Goal: Task Accomplishment & Management: Complete application form

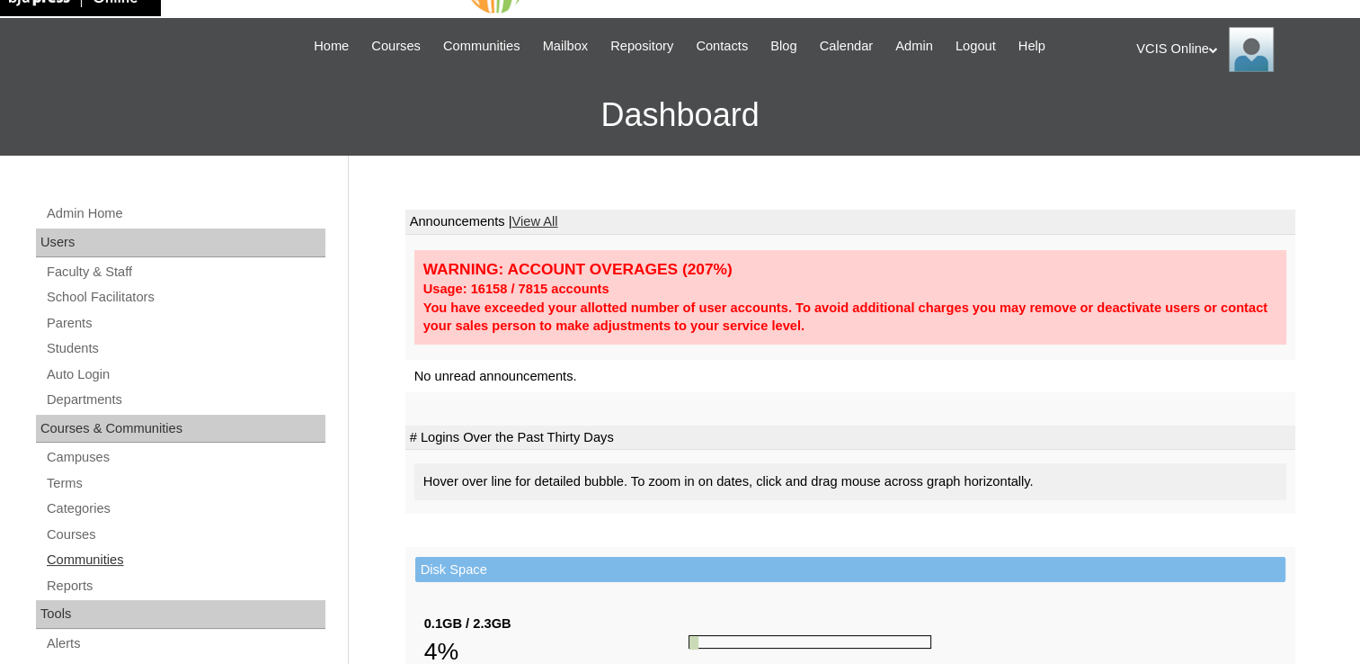
scroll to position [90, 0]
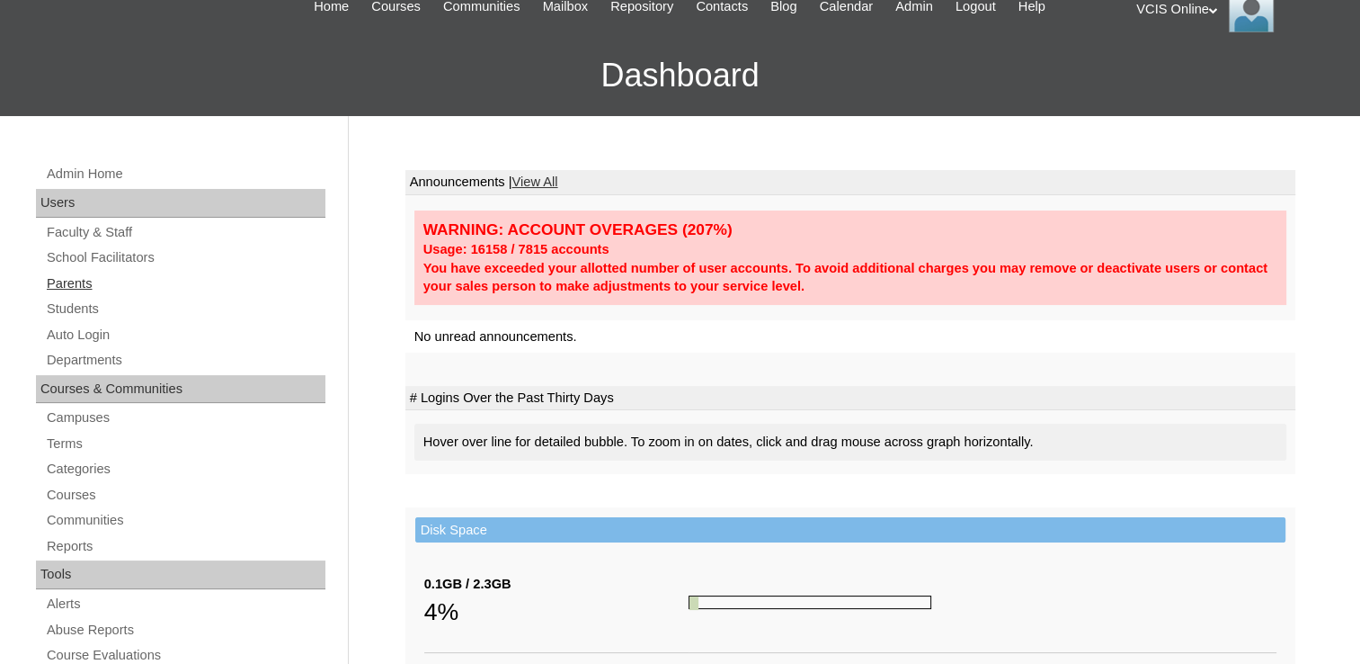
click at [94, 284] on link "Parents" at bounding box center [185, 283] width 281 height 22
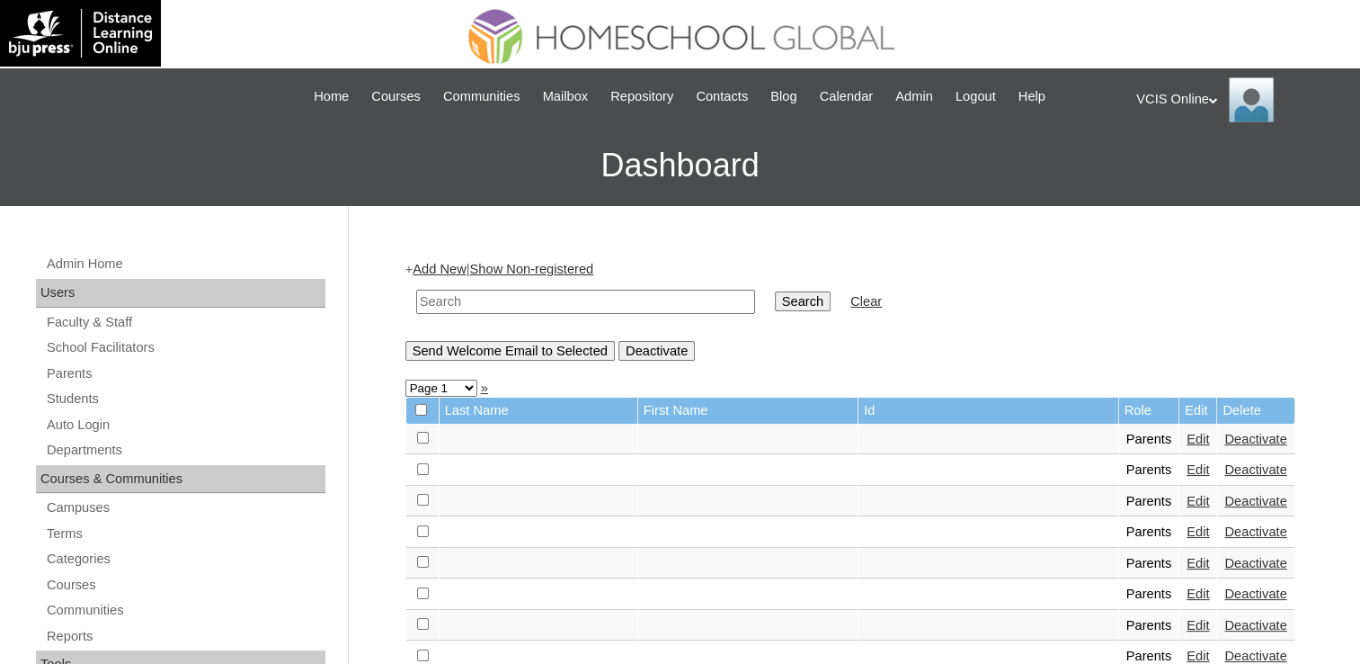
click at [435, 262] on link "Add New" at bounding box center [439, 269] width 53 height 14
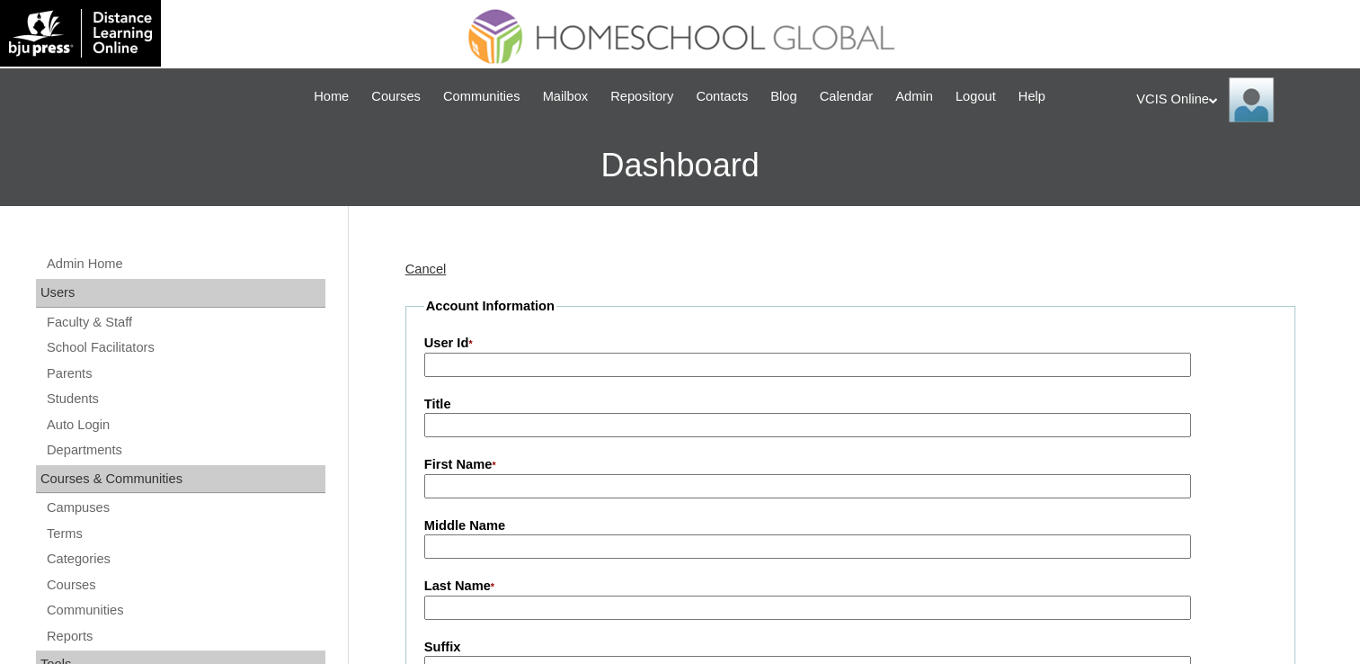
click at [568, 361] on input "User Id *" at bounding box center [807, 364] width 767 height 24
paste input "VCIS015-3A-PA2025"
type input "VCIS015-3A-PA2025"
click at [521, 475] on input "First Name *" at bounding box center [807, 486] width 767 height 24
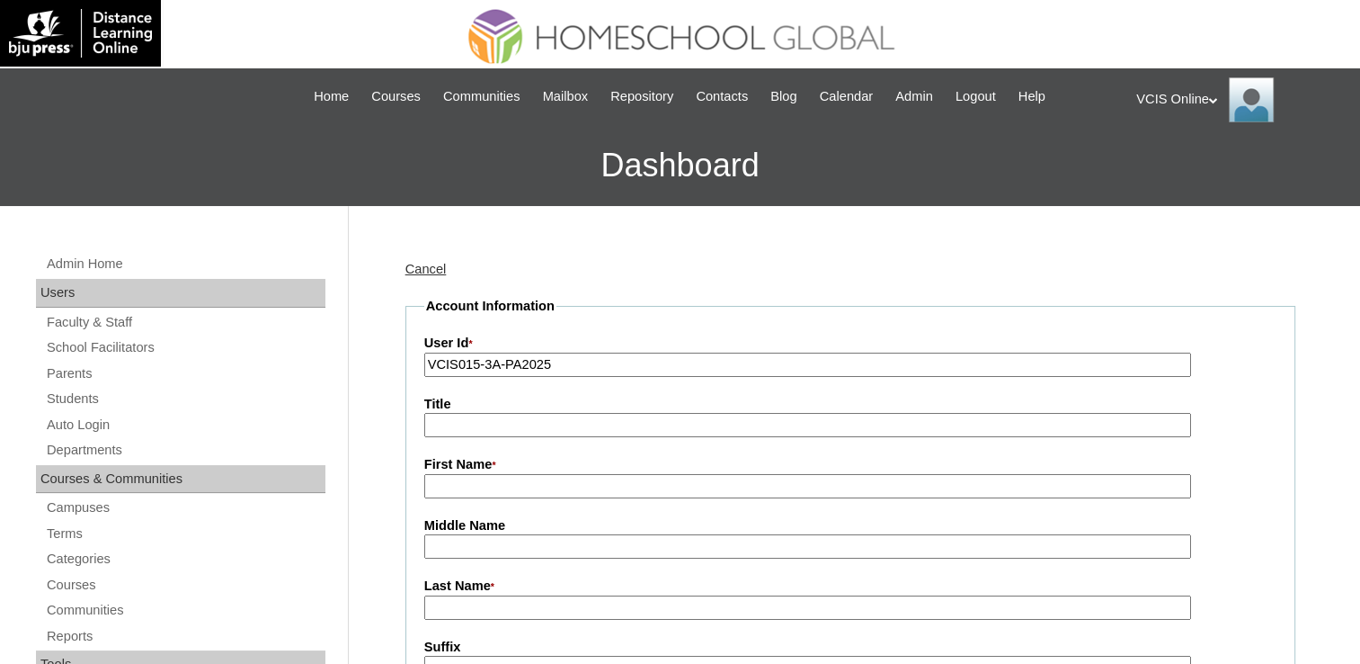
click at [564, 480] on input "First Name *" at bounding box center [807, 486] width 767 height 24
paste input "Stephanie Lumibao"
drag, startPoint x: 579, startPoint y: 487, endPoint x: 486, endPoint y: 485, distance: 93.6
click at [486, 485] on input "Stephanie Lumibao" at bounding box center [807, 486] width 767 height 24
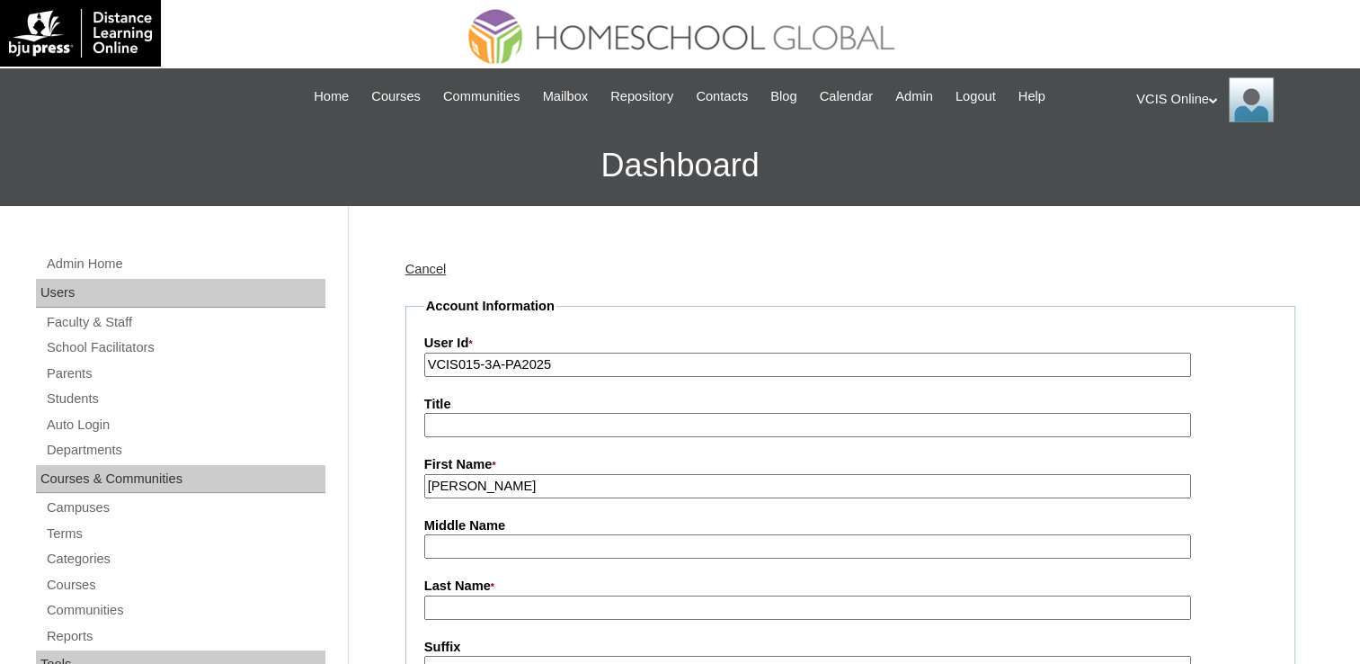
type input "Stephanie"
click at [486, 609] on input "Last Name *" at bounding box center [807, 607] width 767 height 24
paste input "Lumibao"
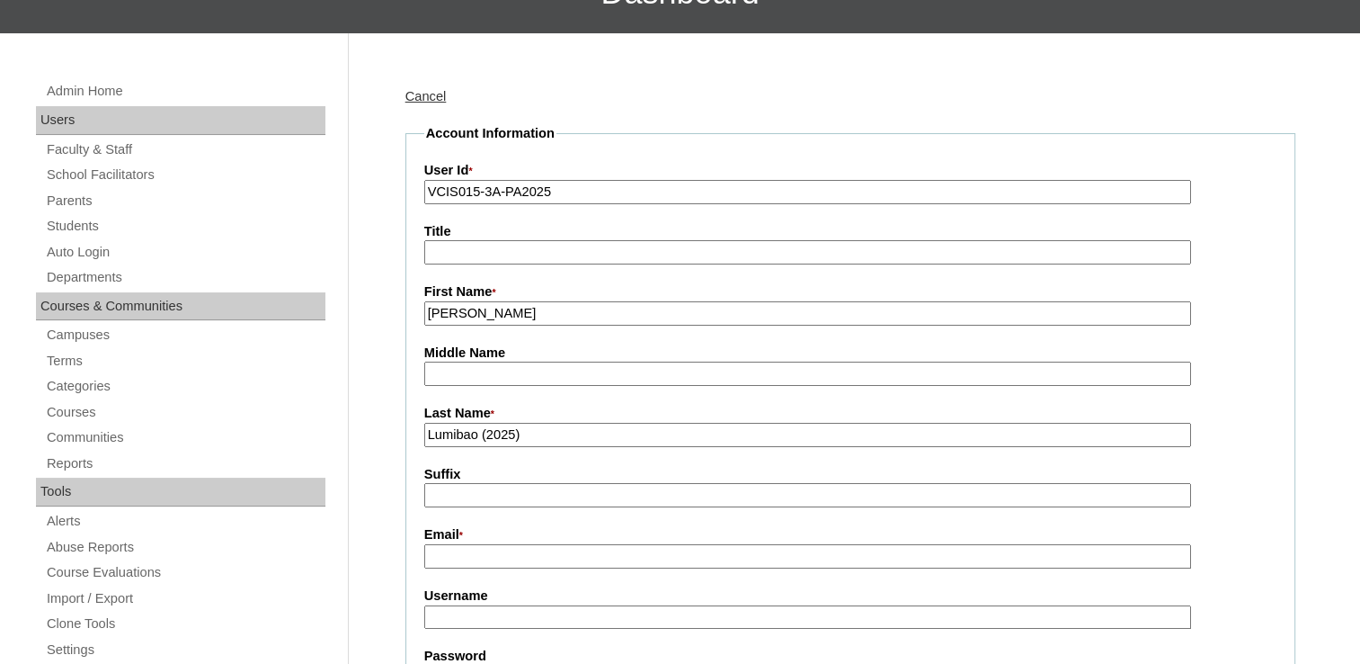
scroll to position [180, 0]
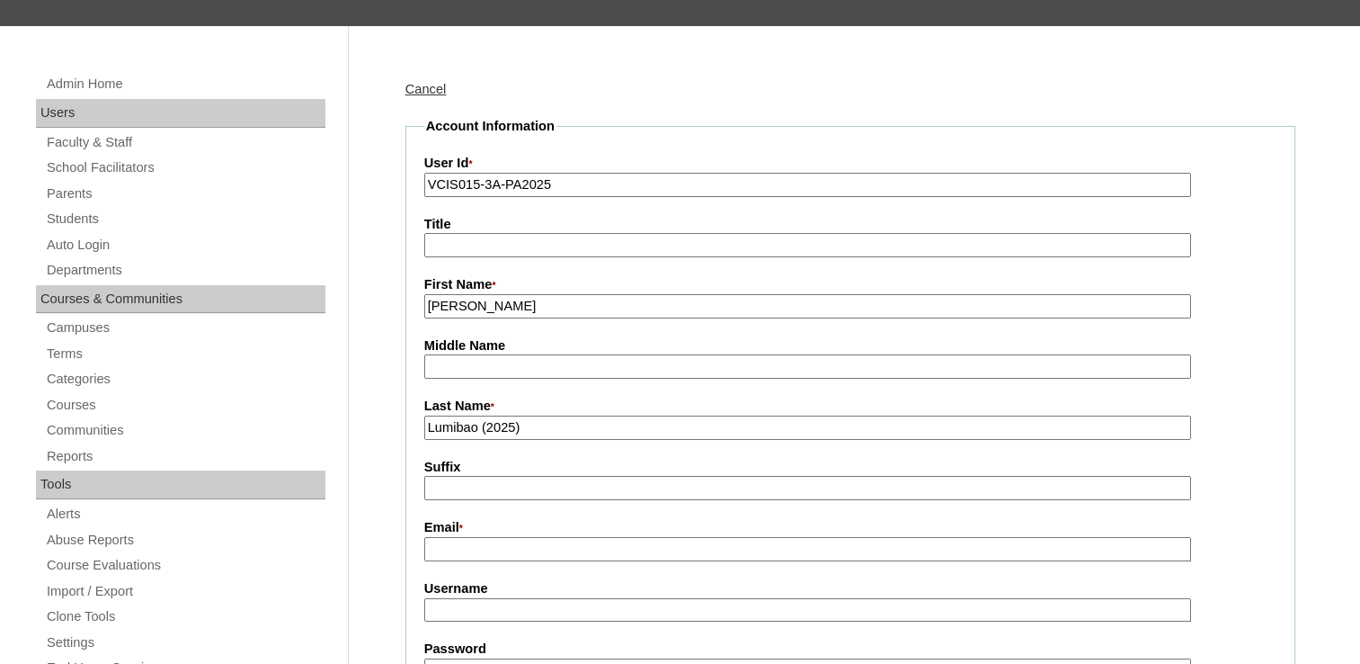
type input "Lumibao (2025)"
click at [557, 537] on input "Email *" at bounding box center [807, 549] width 767 height 24
paste input "whiteangelsunshine@gmail.com"
type input "whiteangelsunshine@gmail.com"
click at [492, 589] on label "Username" at bounding box center [850, 588] width 852 height 19
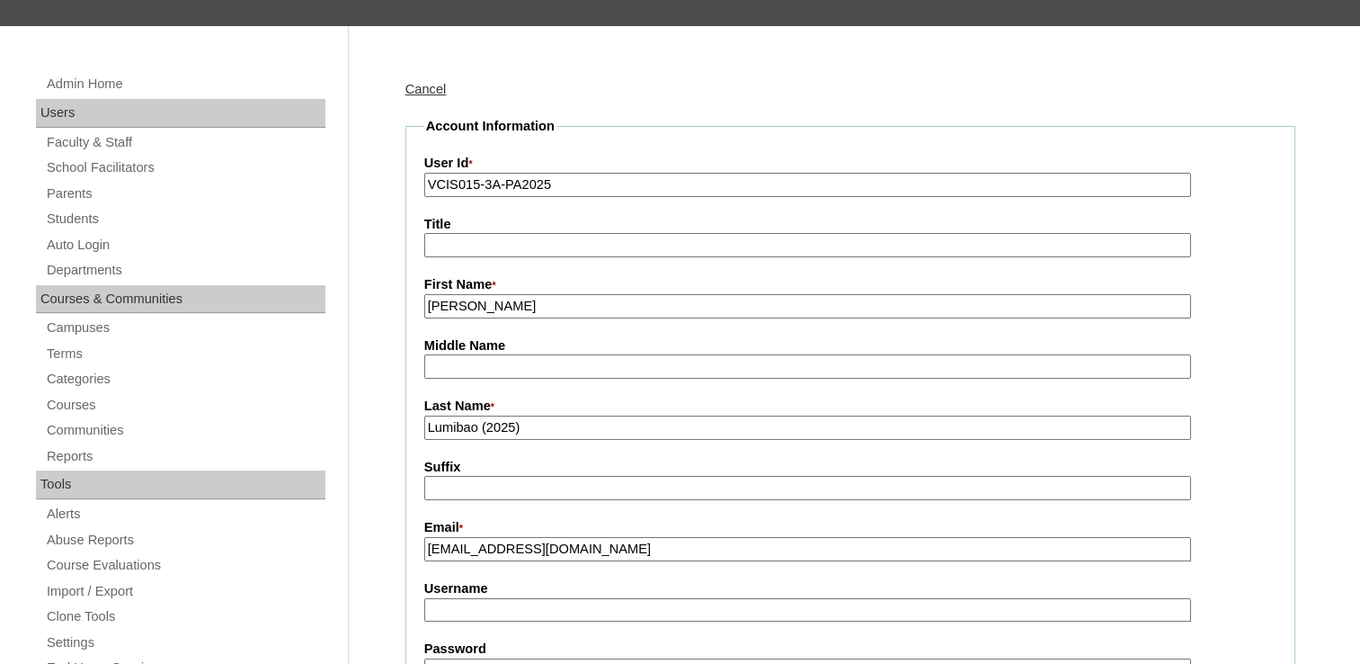
click at [492, 598] on input "Username" at bounding box center [807, 610] width 767 height 24
click at [492, 589] on label "Username" at bounding box center [850, 588] width 852 height 19
click at [492, 598] on input "Username" at bounding box center [807, 610] width 767 height 24
click at [498, 599] on input "Username" at bounding box center [807, 610] width 767 height 24
paste input "slumibao2025"
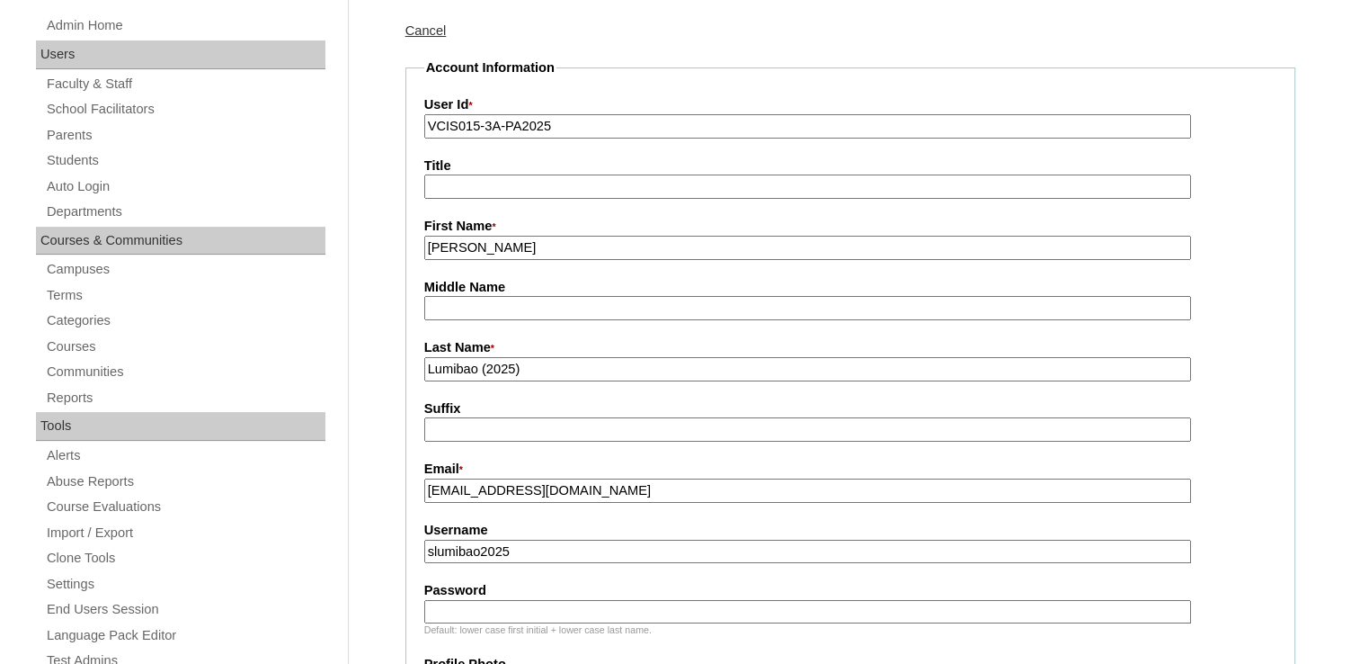
scroll to position [270, 0]
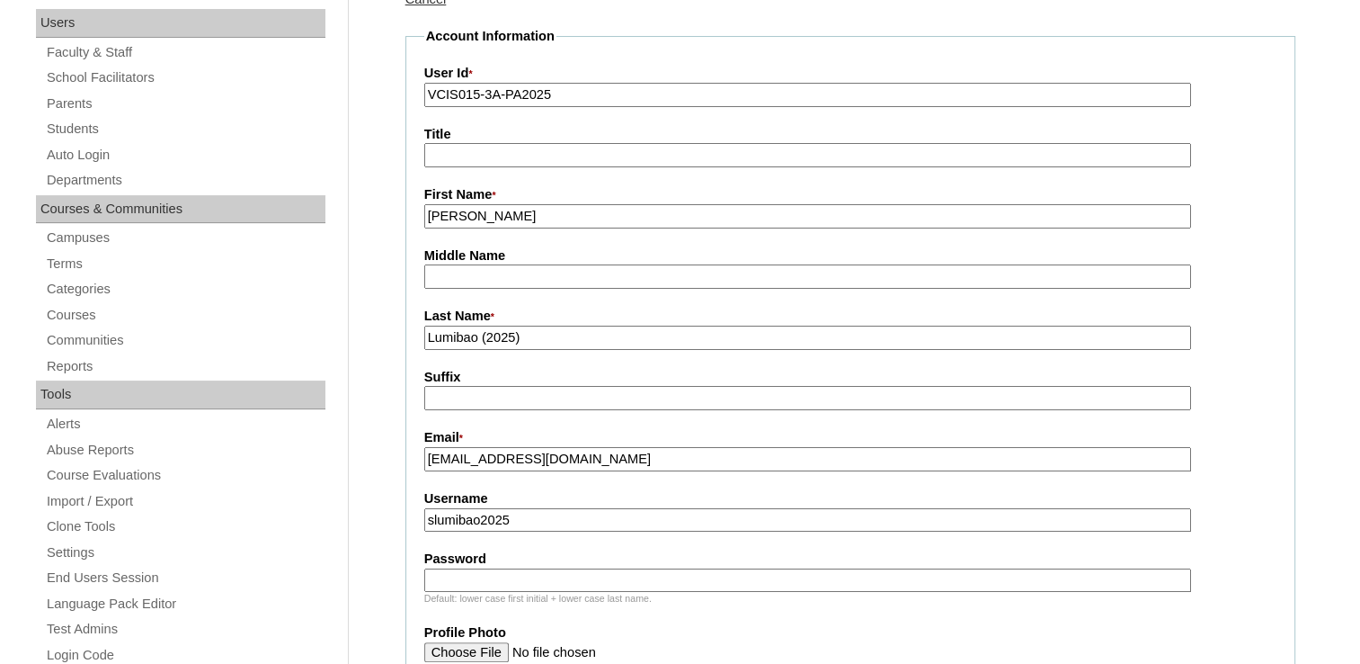
type input "slumibao2025"
click at [496, 581] on input "Password" at bounding box center [807, 580] width 767 height 24
paste input "AzsFGe"
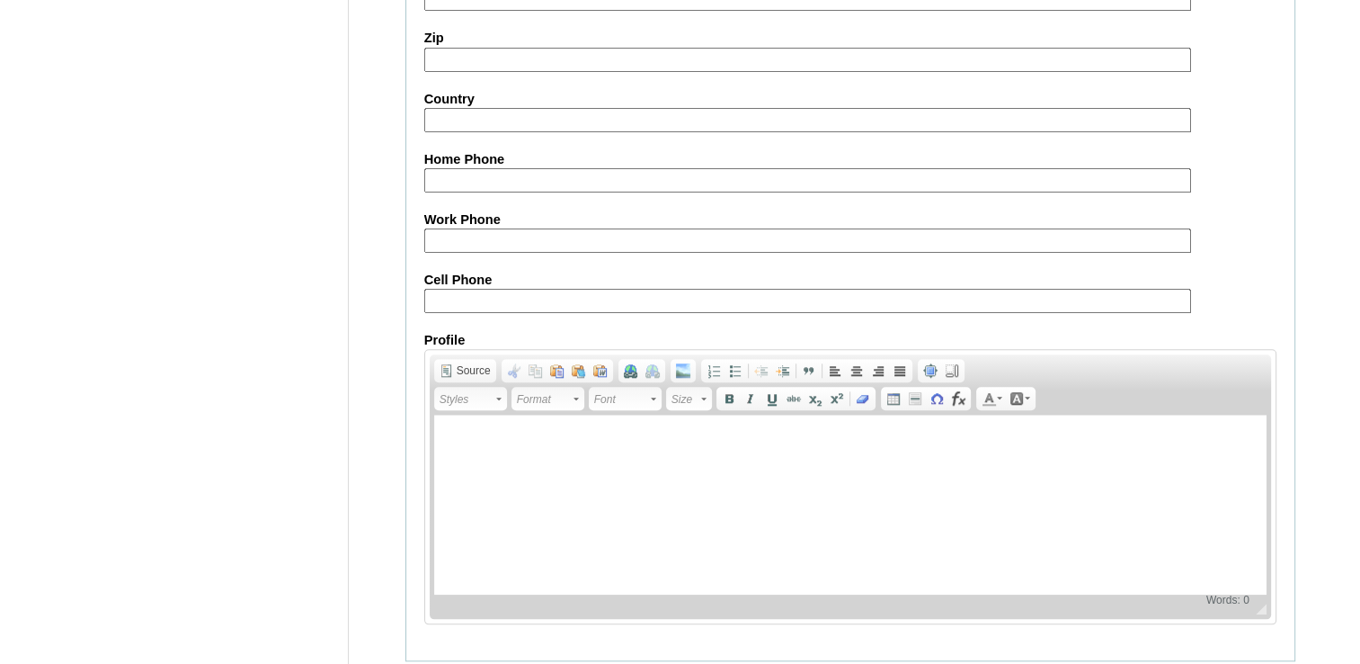
scroll to position [1708, 0]
type input "AzsFGe"
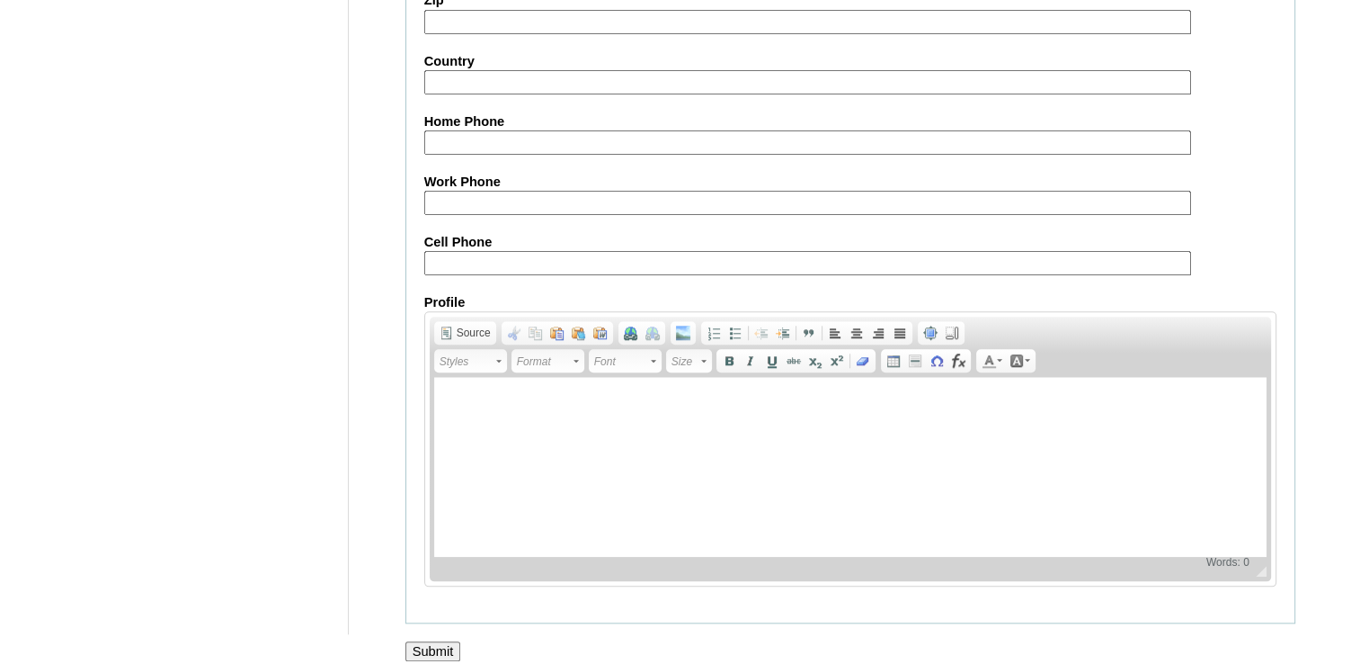
click at [488, 254] on input "Cell Phone" at bounding box center [807, 263] width 767 height 24
paste input "60-142784801"
type input "60-142784801"
click at [452, 644] on input "Submit" at bounding box center [434, 651] width 56 height 20
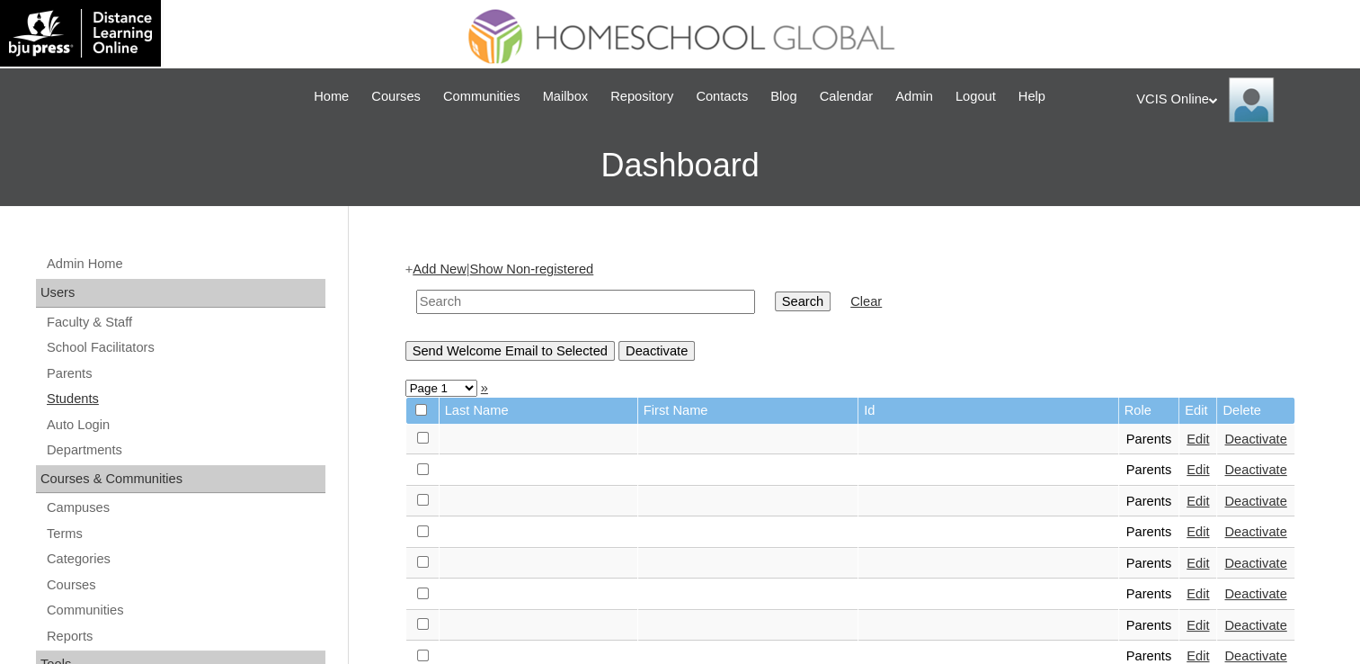
click at [88, 397] on link "Students" at bounding box center [185, 399] width 281 height 22
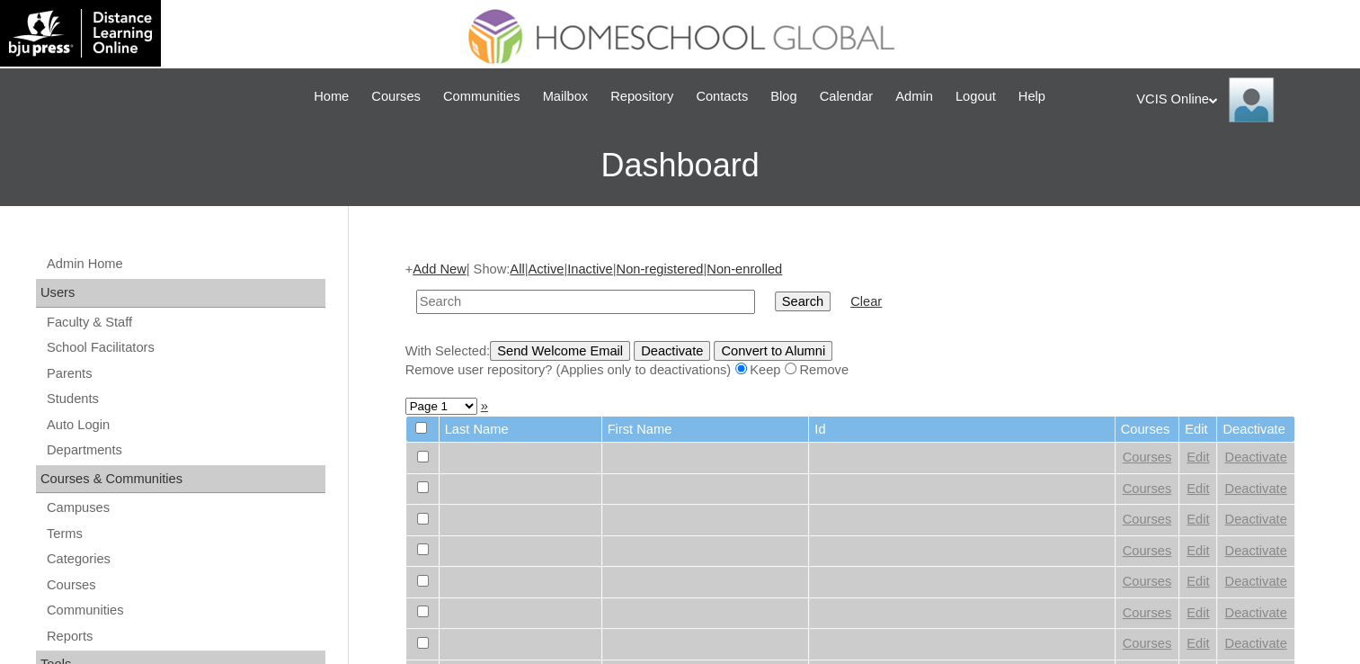
drag, startPoint x: 0, startPoint y: 0, endPoint x: 547, endPoint y: 308, distance: 627.3
click at [547, 308] on input "text" at bounding box center [585, 302] width 339 height 24
click at [441, 268] on link "Add New" at bounding box center [439, 269] width 53 height 14
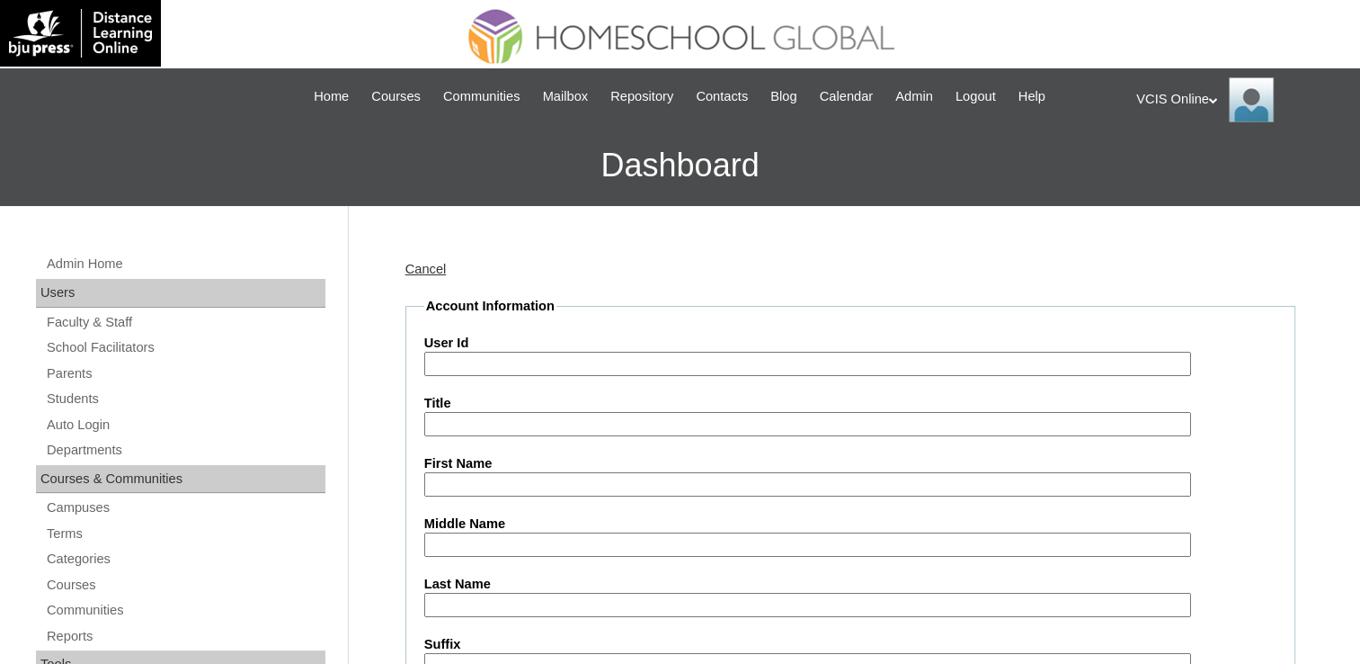
click at [583, 360] on input "User Id" at bounding box center [807, 364] width 767 height 24
paste input "VCIS016-3A-SA2025"
type input "VCIS016-3A-SA2025"
click at [481, 487] on input "First Name" at bounding box center [807, 484] width 767 height 24
paste input "Skyler Jerome Lumibao Basuel"
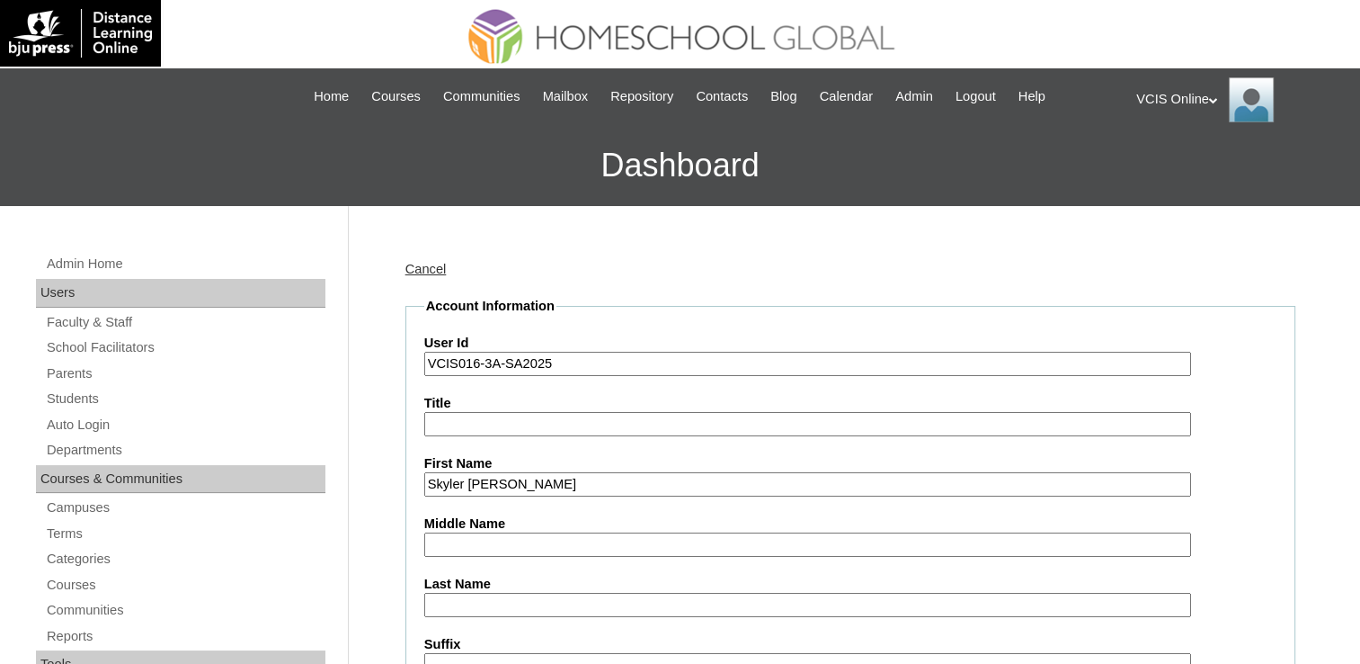
drag, startPoint x: 627, startPoint y: 480, endPoint x: 513, endPoint y: 484, distance: 114.3
click at [513, 484] on input "Skyler Jerome Lumibao Basuel" at bounding box center [807, 484] width 767 height 24
type input "Skyler Jerome"
click at [482, 543] on input "Middle Name" at bounding box center [807, 544] width 767 height 24
paste input "Lumibao Basuel"
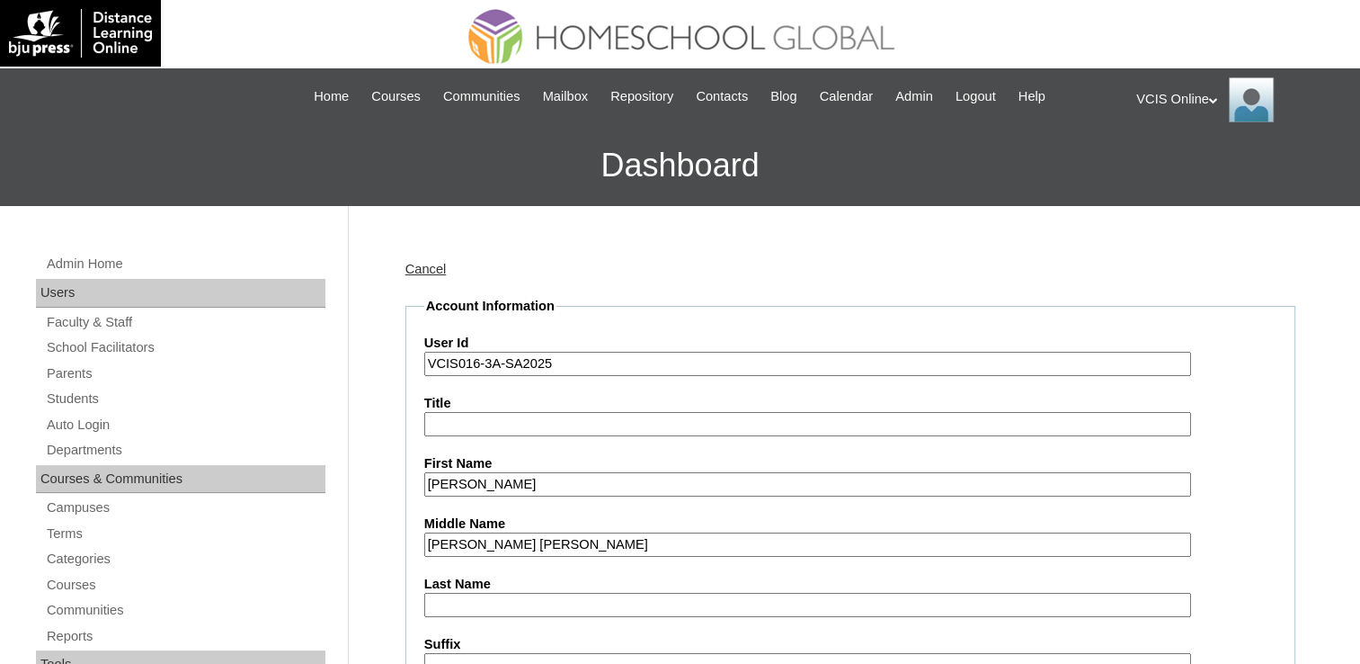
drag, startPoint x: 552, startPoint y: 538, endPoint x: 482, endPoint y: 541, distance: 70.2
click at [482, 541] on input "Lumibao Basuel" at bounding box center [807, 544] width 767 height 24
type input "Lumibao"
click at [453, 601] on input "Last Name" at bounding box center [807, 605] width 767 height 24
paste input "Basuel"
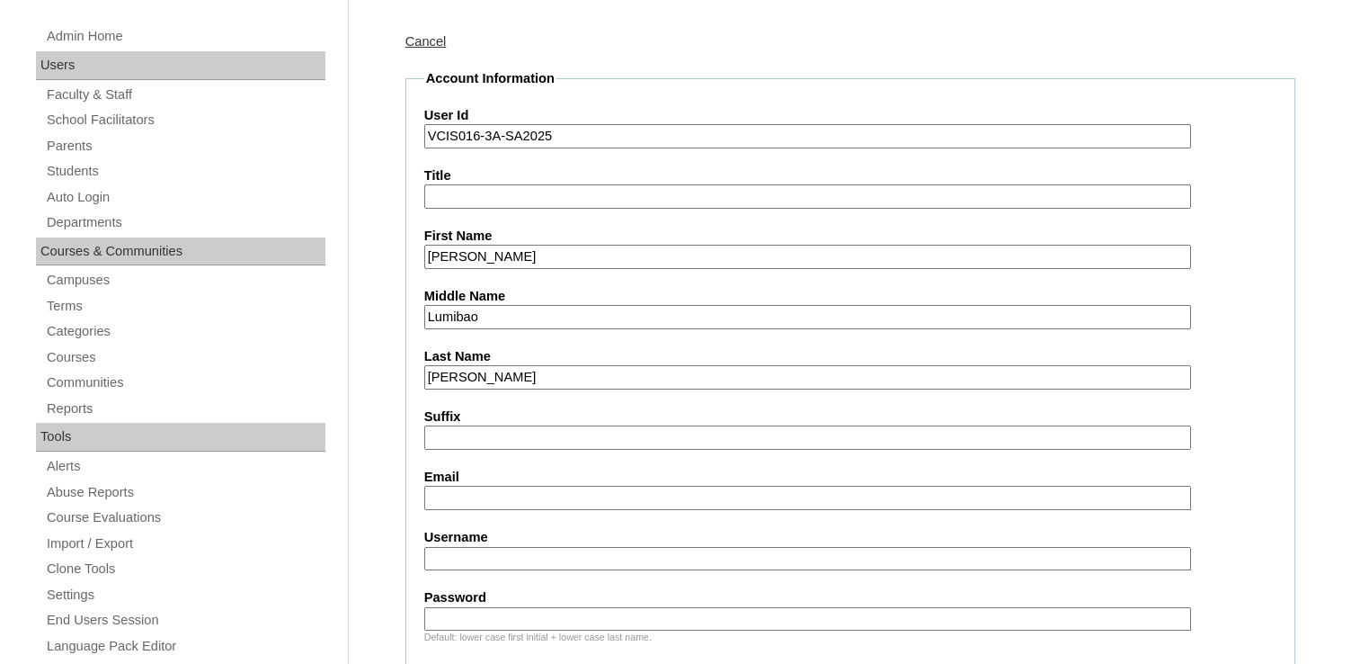
scroll to position [270, 0]
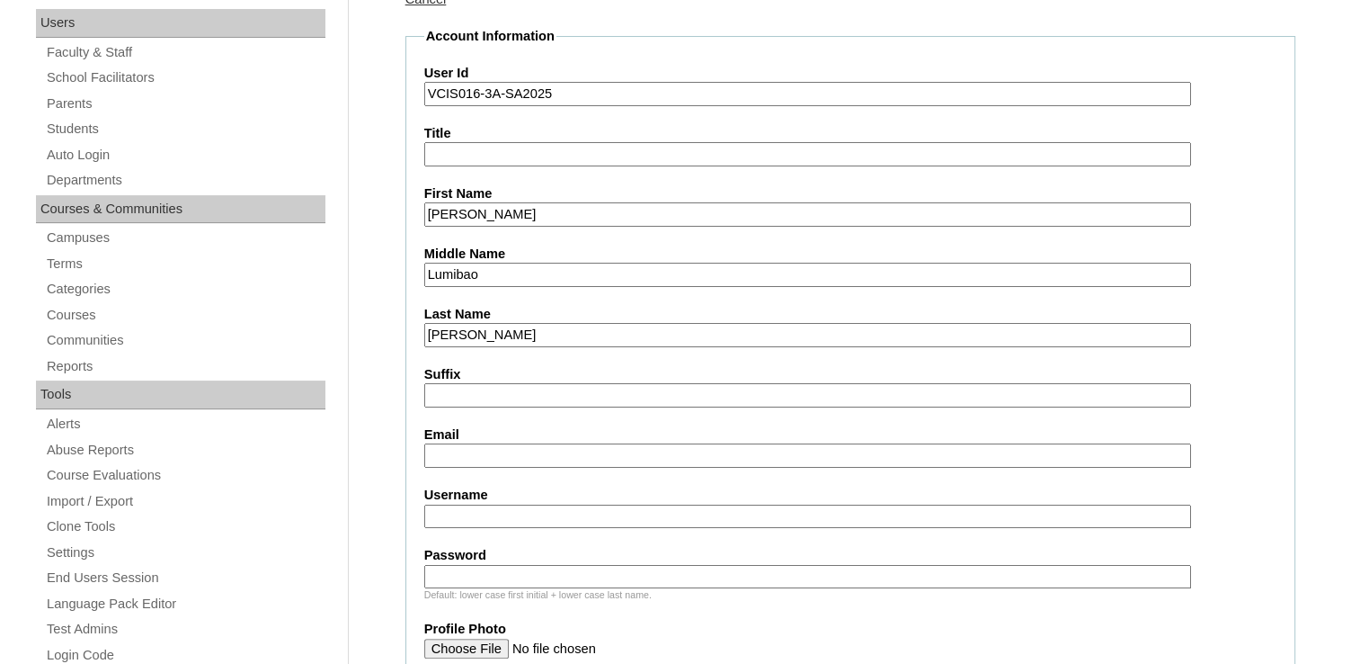
type input "Basuel"
click at [486, 455] on input "Email" at bounding box center [807, 455] width 767 height 24
paste input "sjbasuel.student@vcis.edu.ph"
type input "sjbasuel.student@vcis.edu.ph"
click at [531, 509] on input "Username" at bounding box center [807, 516] width 767 height 24
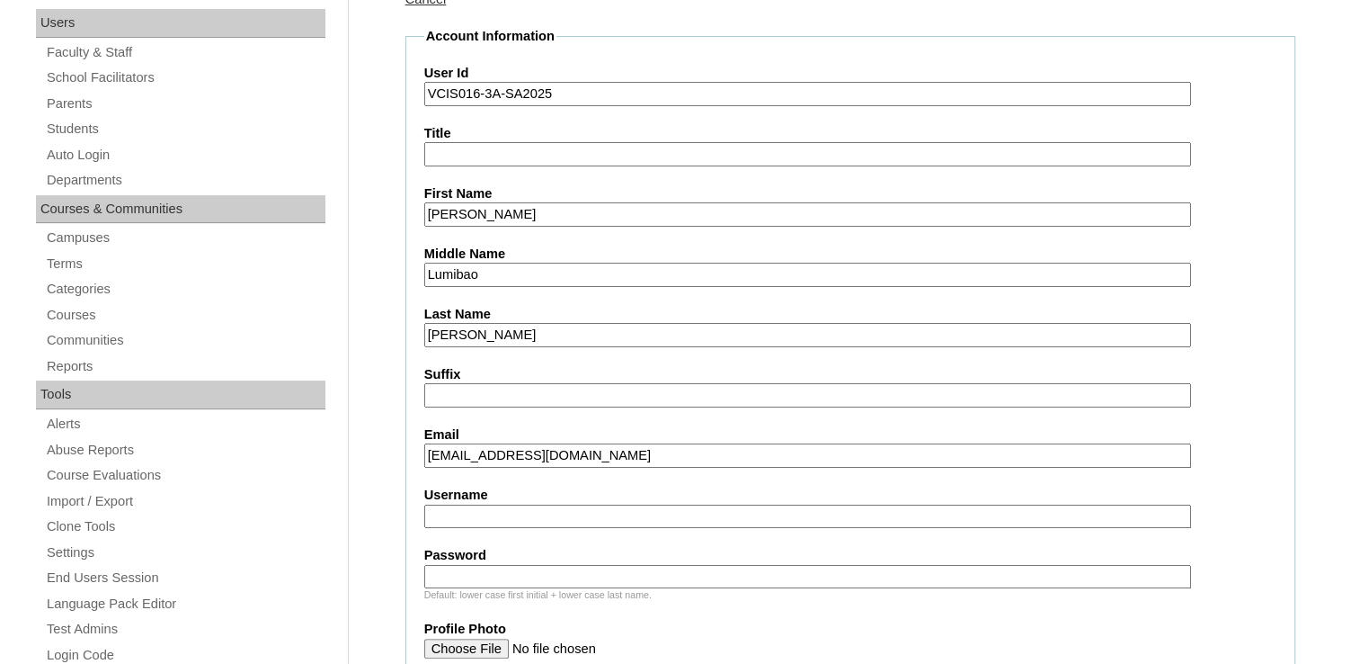
click at [522, 504] on input "Username" at bounding box center [807, 516] width 767 height 24
paste input "skyler.Basuel2025"
type input "skyler.Basuel2025"
click at [508, 570] on input "Password" at bounding box center [807, 577] width 767 height 24
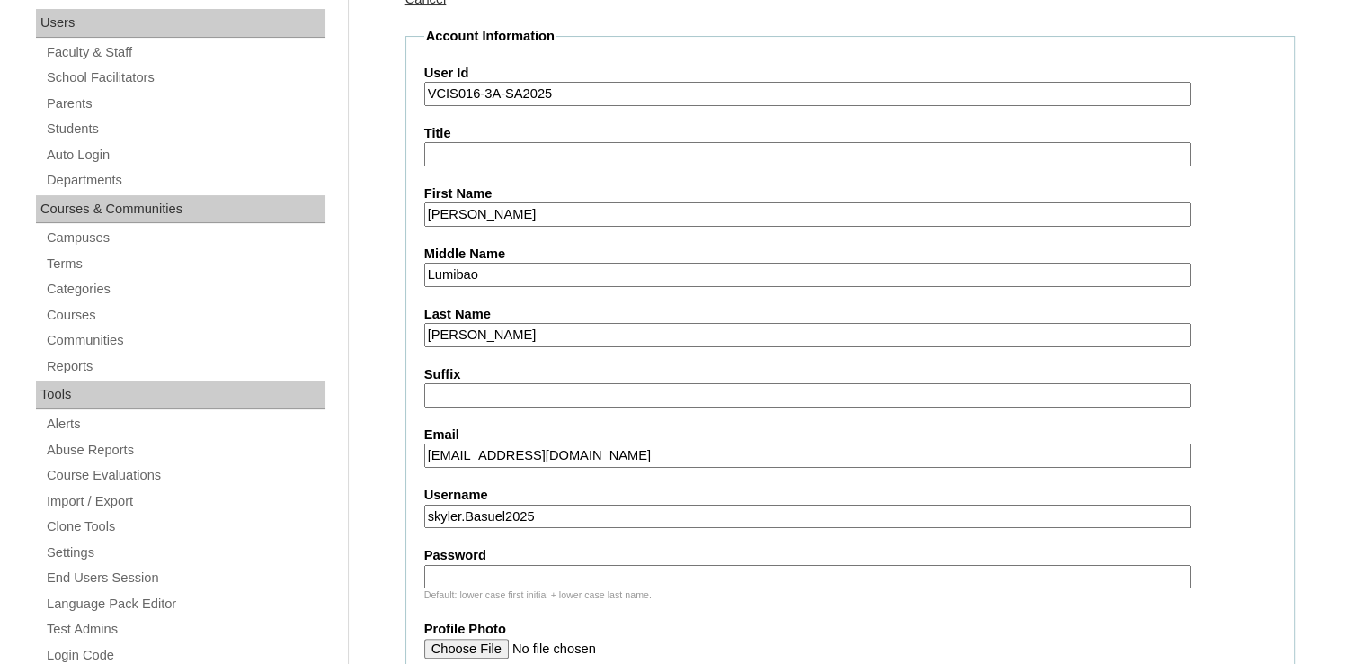
paste input "KiOytP"
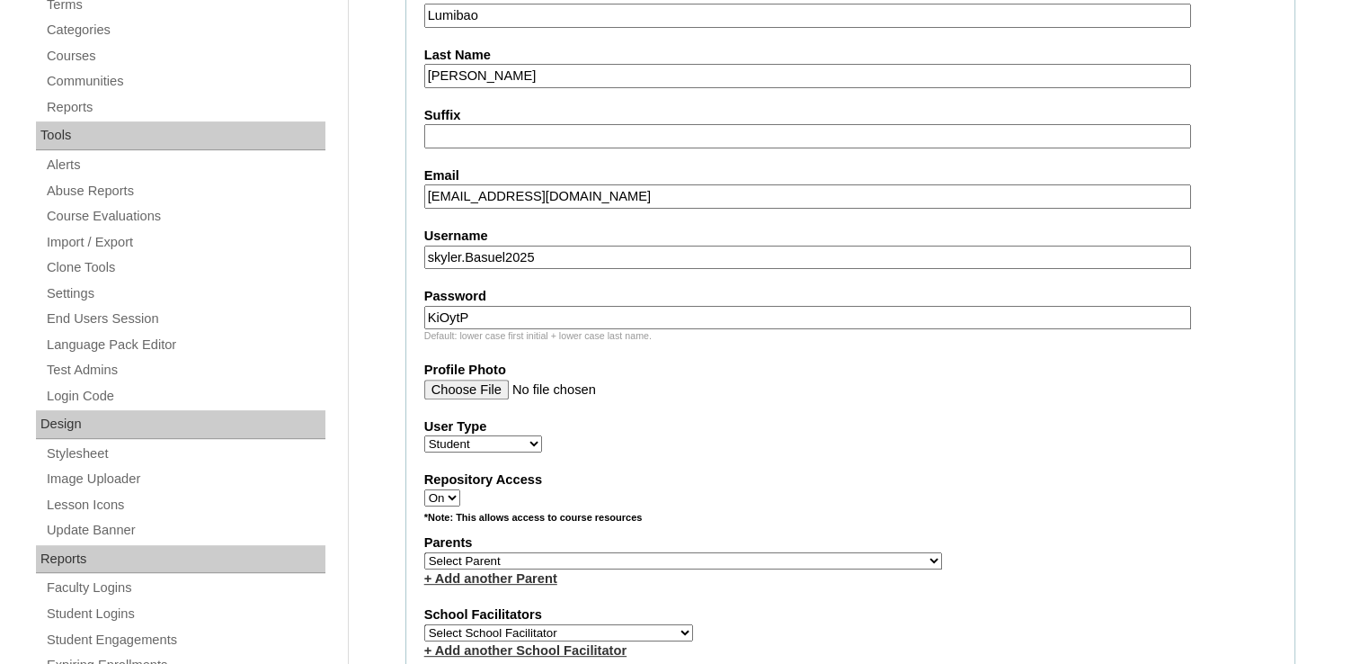
scroll to position [540, 0]
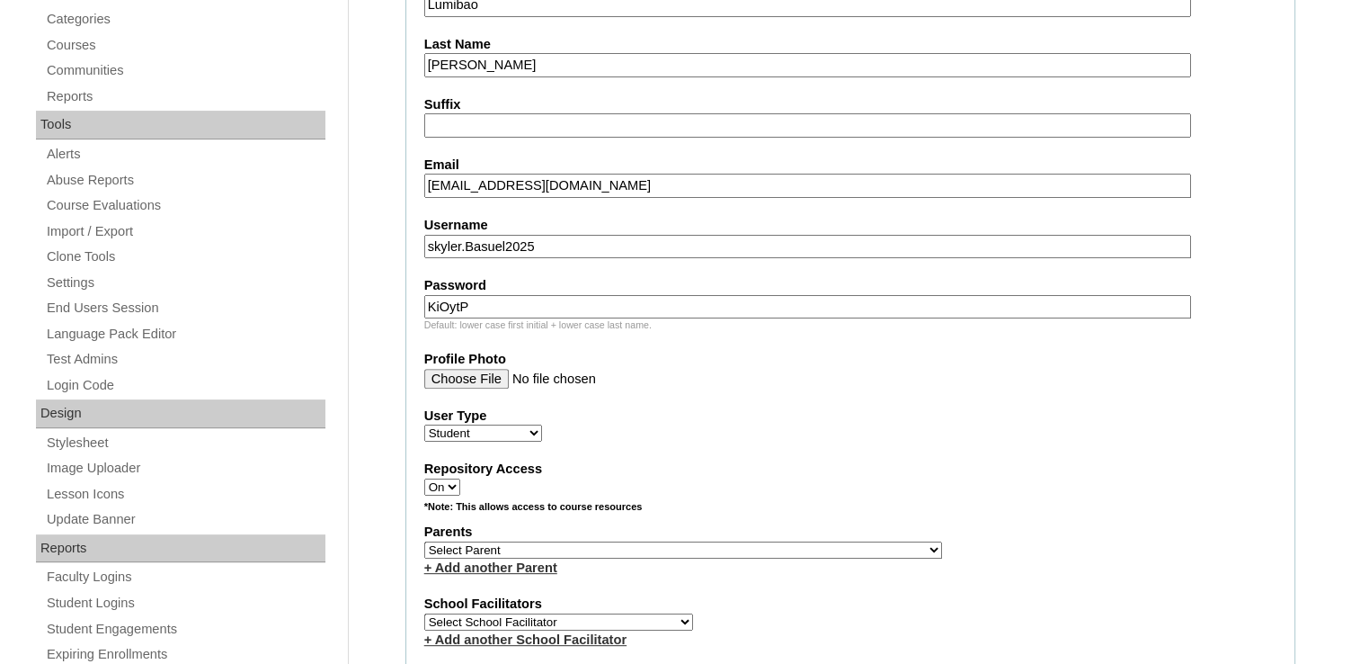
type input "KiOytP"
click at [504, 546] on select "Select Parent , , , , , , , , , , , , , , , , , , , , , , , , , , , , , , , , ,…" at bounding box center [683, 549] width 518 height 17
select select "43250"
click at [424, 541] on select "Select Parent , , , , , , , , , , , , , , , , , , , , , , , , , , , , , , , , ,…" at bounding box center [683, 549] width 518 height 17
click at [516, 616] on select "Select School Facilitator Norman Añain Ruffa Abadijas Mary Abella Gloryfe Abion…" at bounding box center [558, 621] width 269 height 17
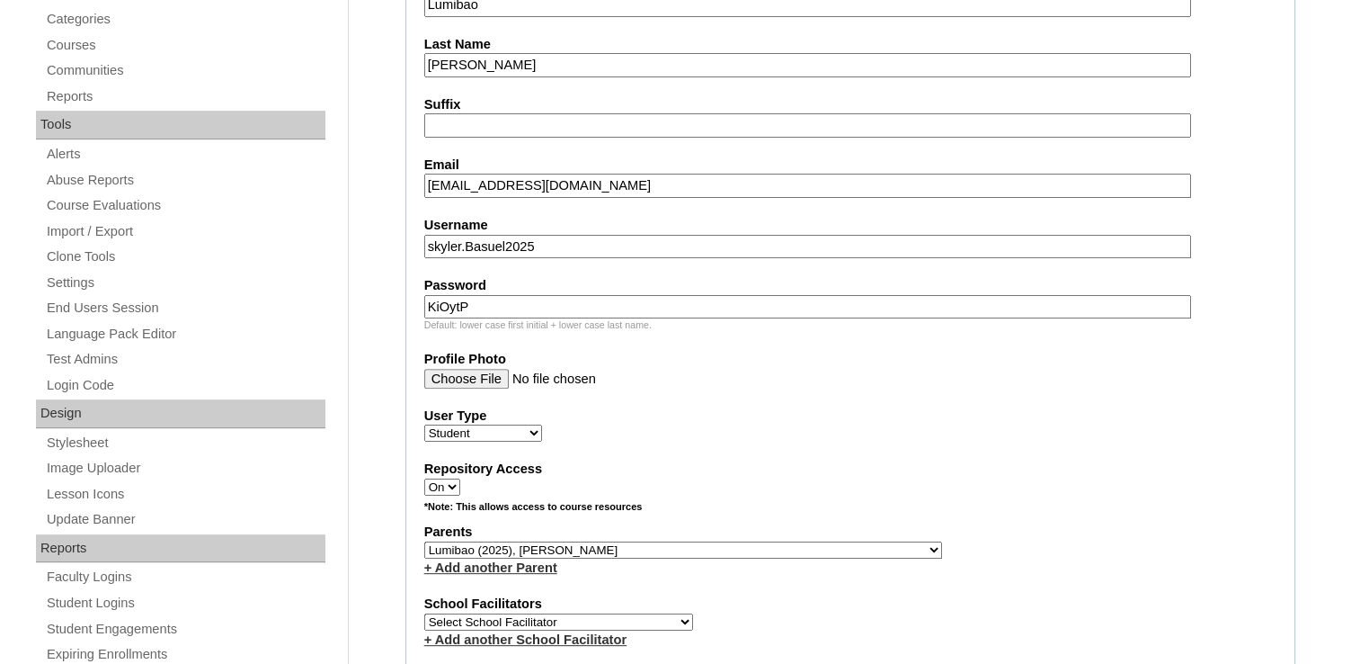
select select "42226"
click at [424, 613] on select "Select School Facilitator Norman Añain Ruffa Abadijas Mary Abella Gloryfe Abion…" at bounding box center [558, 621] width 269 height 17
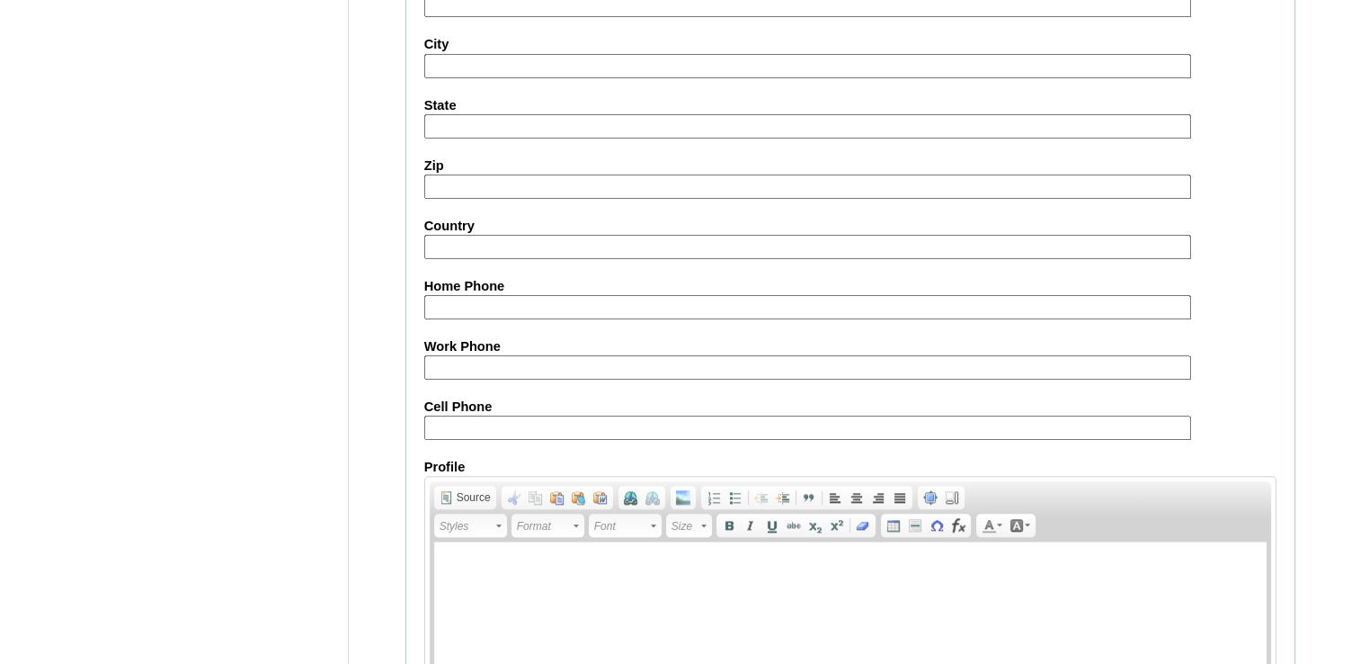
scroll to position [2053, 0]
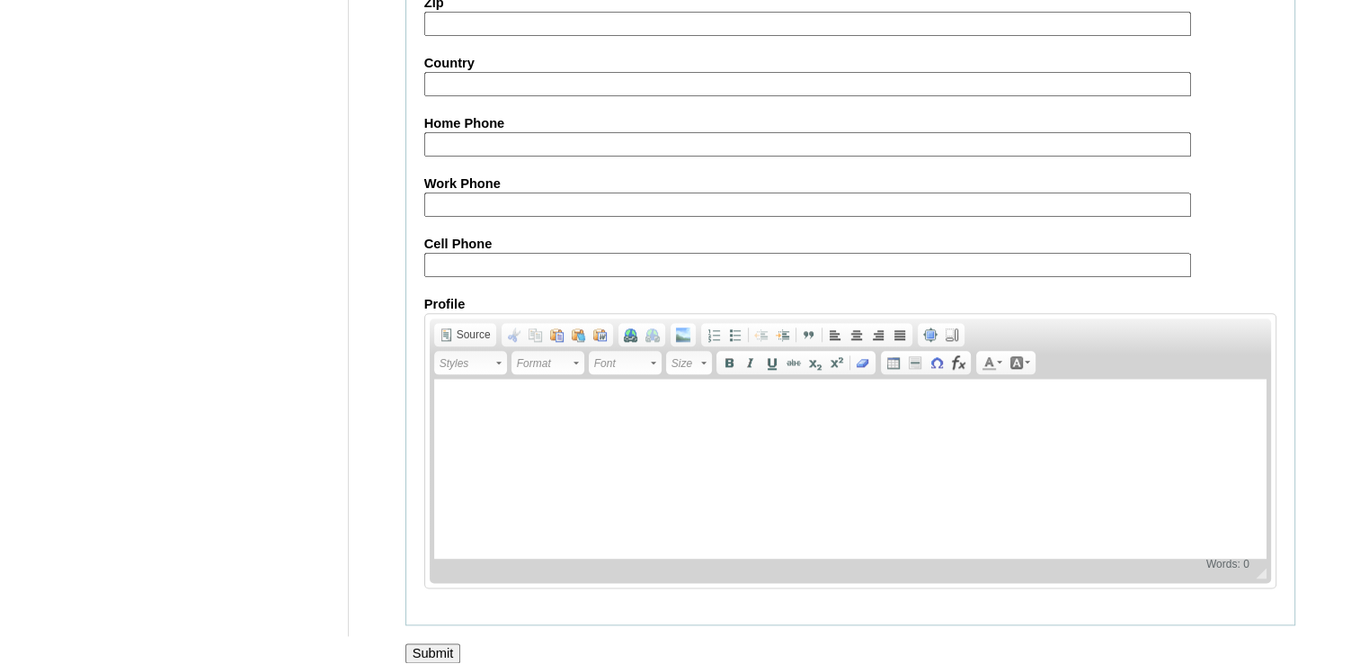
click at [539, 253] on input "Cell Phone" at bounding box center [807, 265] width 767 height 24
paste input "tel:60-142784801, tel:60-177542295"
type input "tel:60-142784801, tel:60-177542295"
click at [454, 643] on input "Submit" at bounding box center [434, 653] width 56 height 20
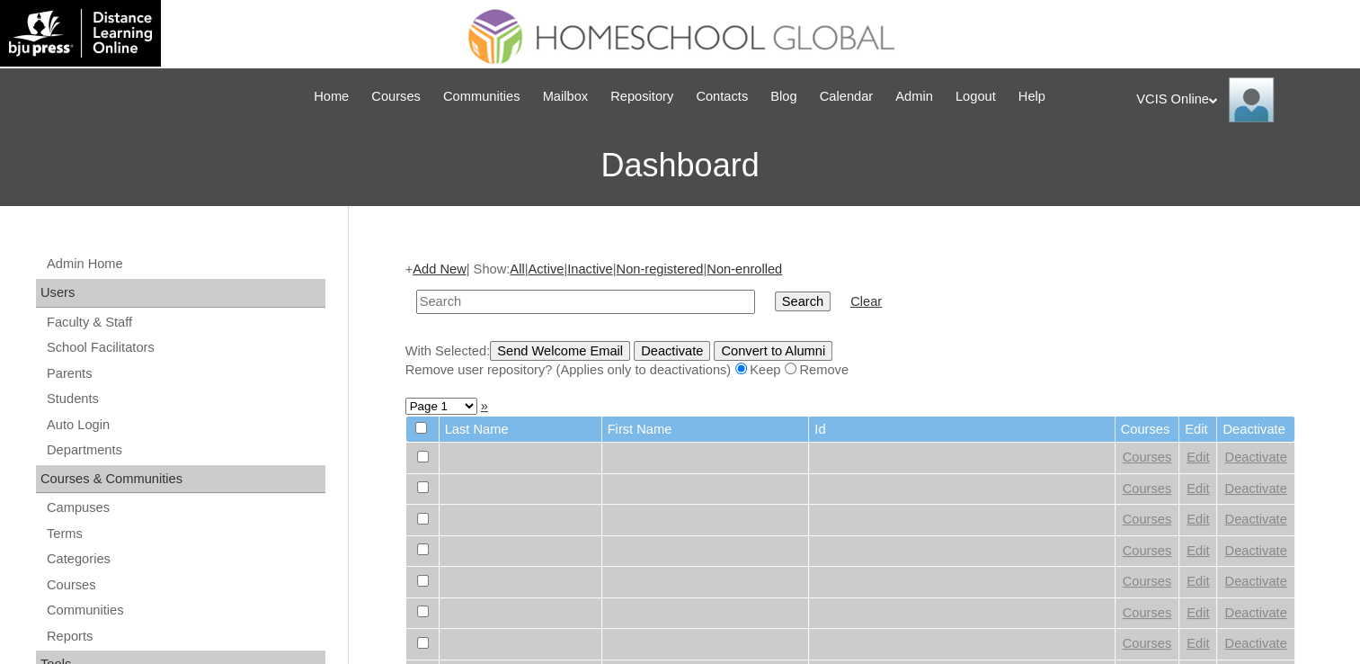
click at [473, 299] on input "text" at bounding box center [585, 302] width 339 height 24
paste input "VCIS016-3A-SA2025"
type input "VCIS016-3A-SA2025"
click at [775, 304] on input "Search" at bounding box center [803, 301] width 56 height 20
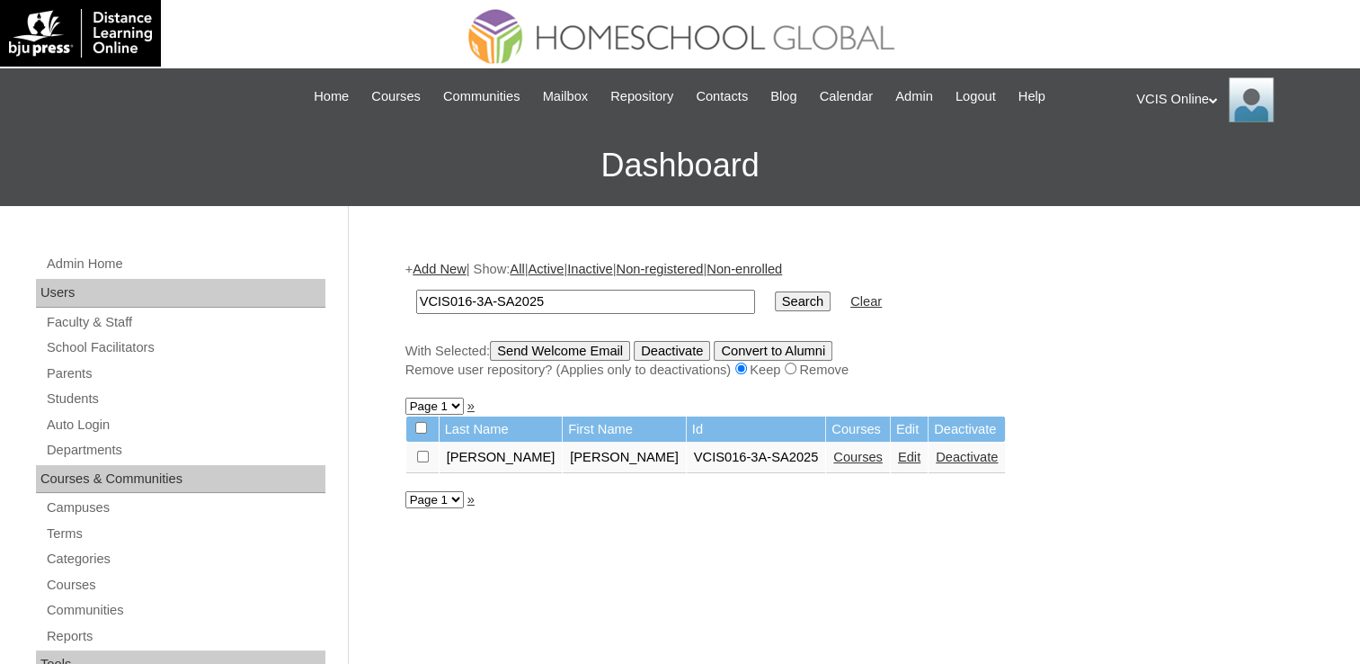
click at [834, 450] on link "Courses" at bounding box center [858, 457] width 49 height 14
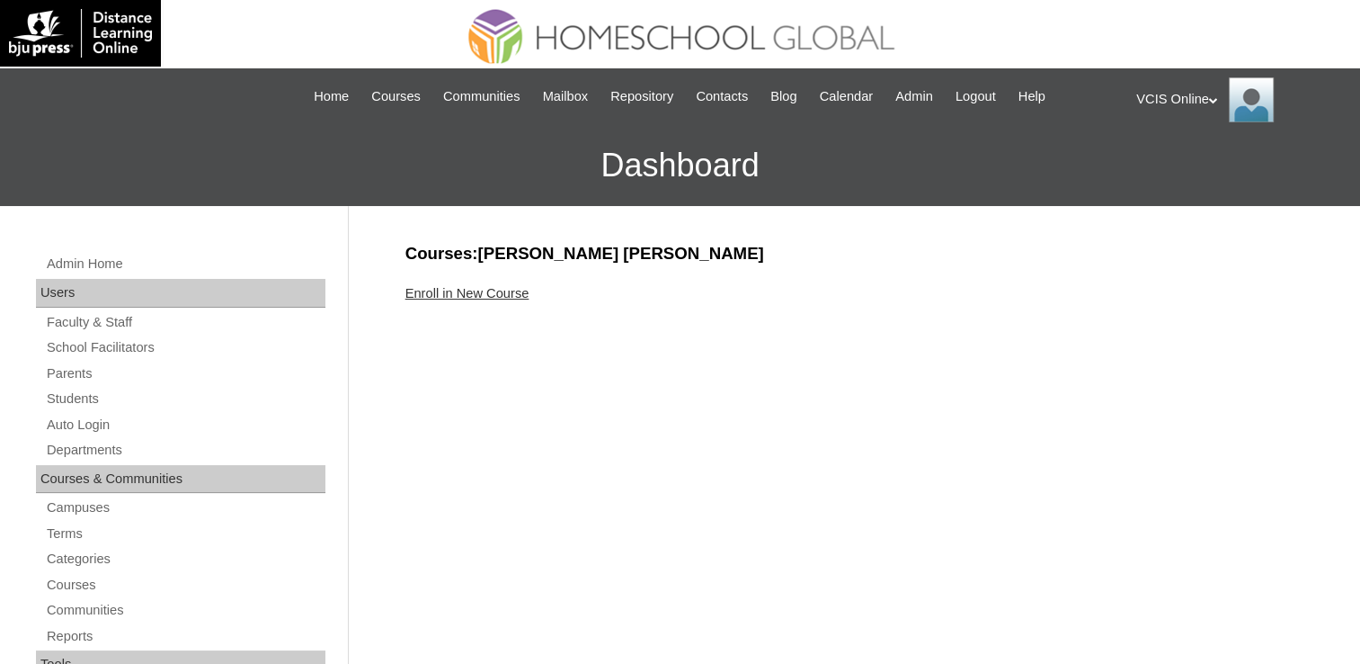
click at [482, 290] on link "Enroll in New Course" at bounding box center [468, 293] width 124 height 14
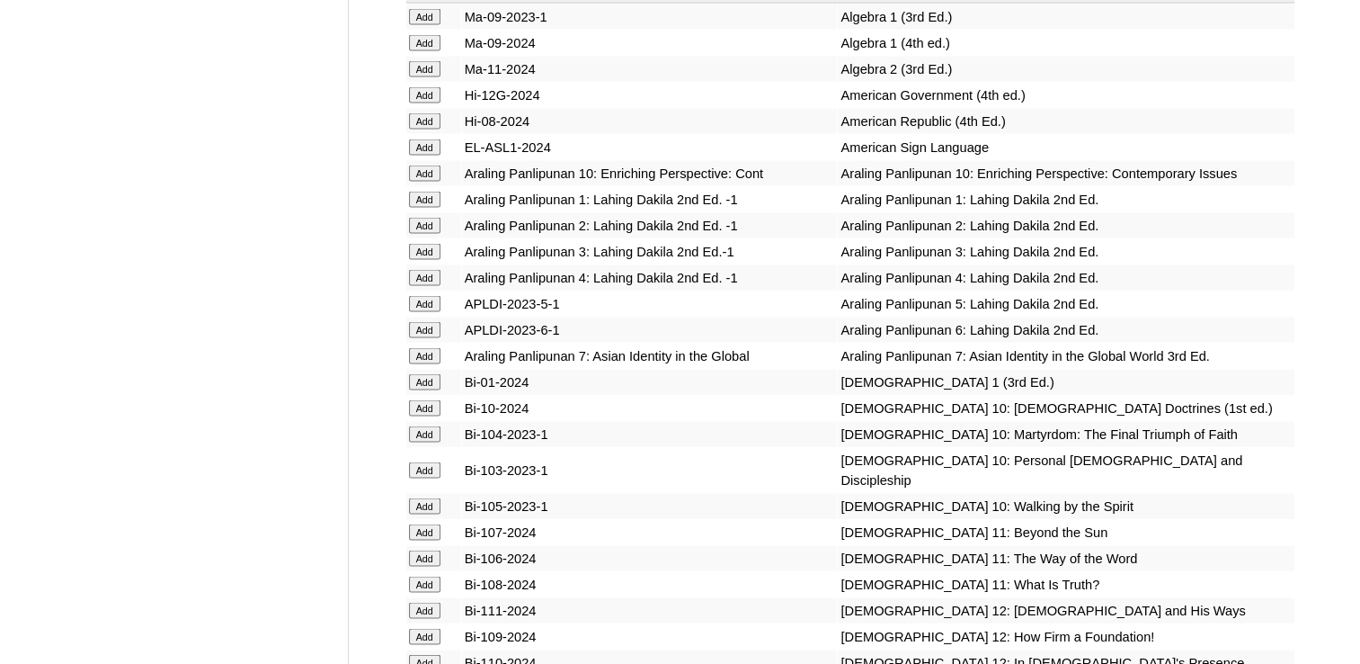
scroll to position [3687, 0]
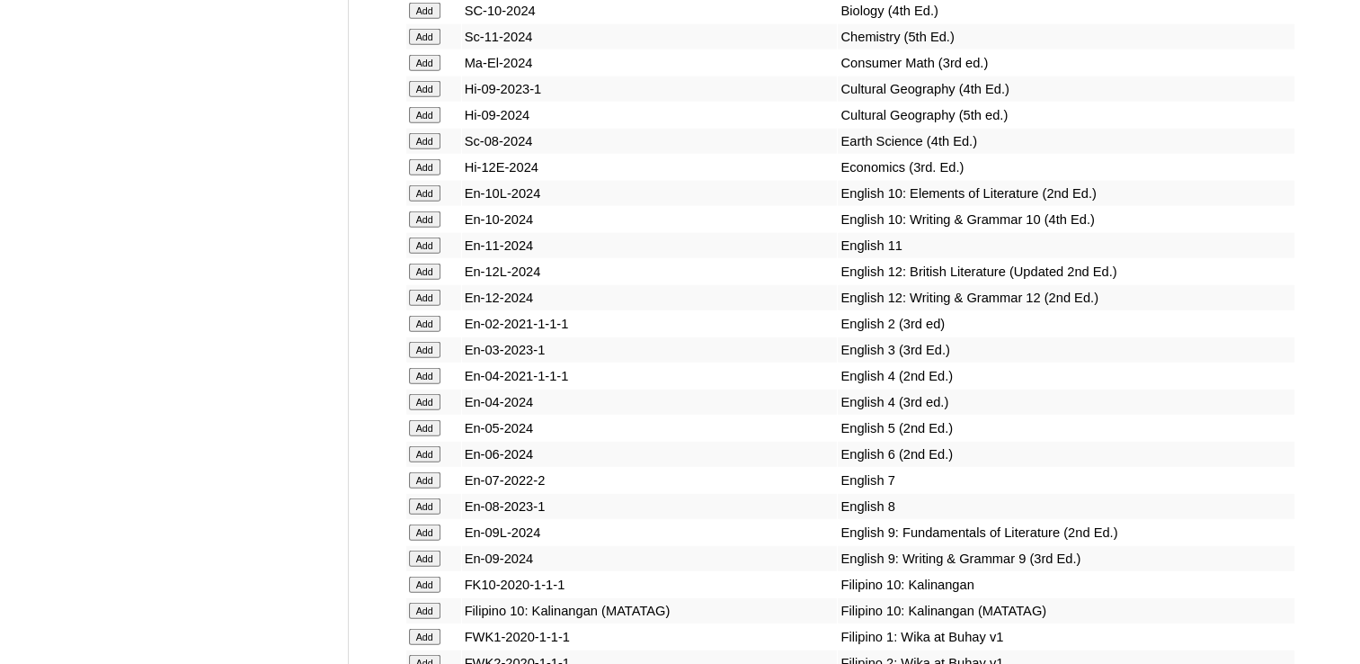
scroll to position [4586, 0]
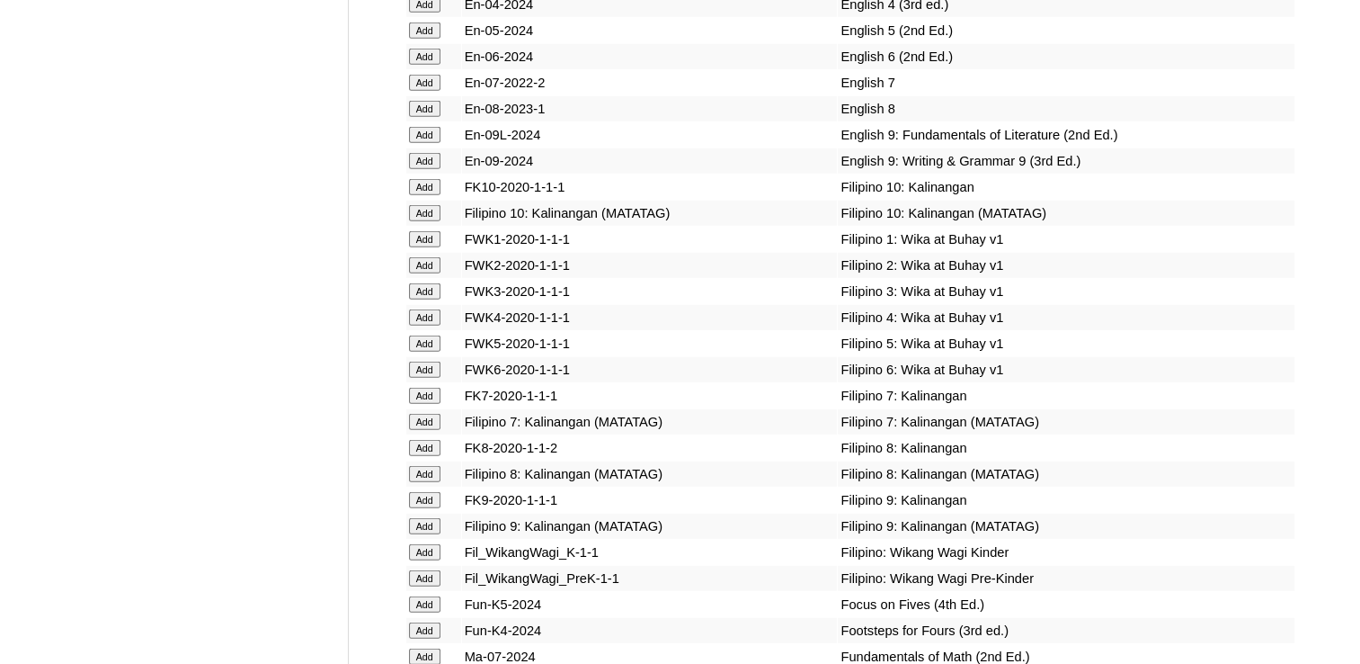
scroll to position [5036, 0]
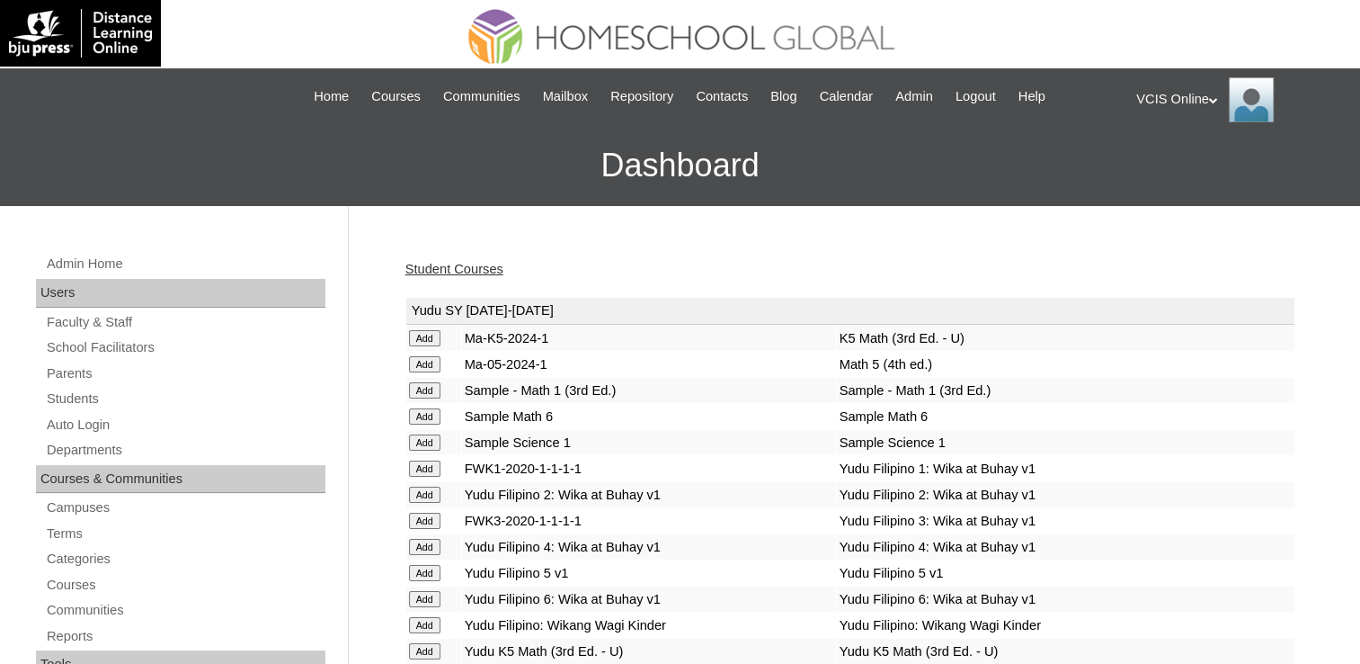
click at [434, 534] on td "Add" at bounding box center [433, 546] width 55 height 25
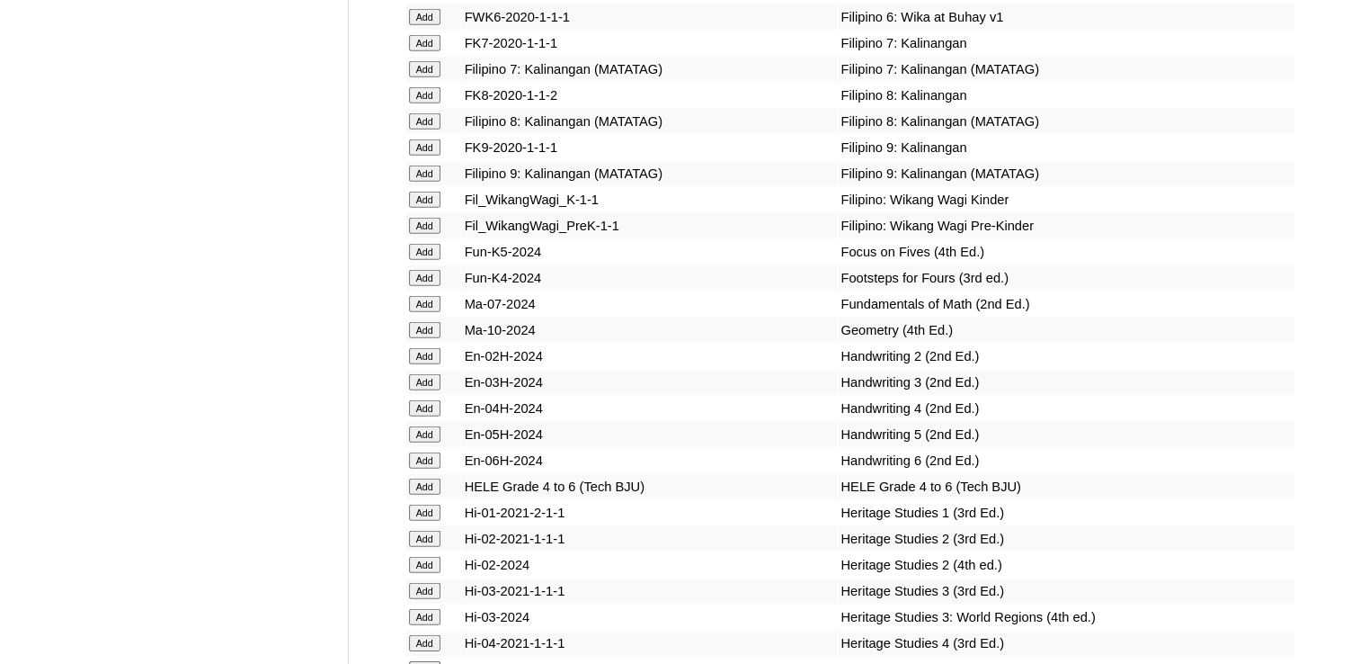
scroll to position [5395, 0]
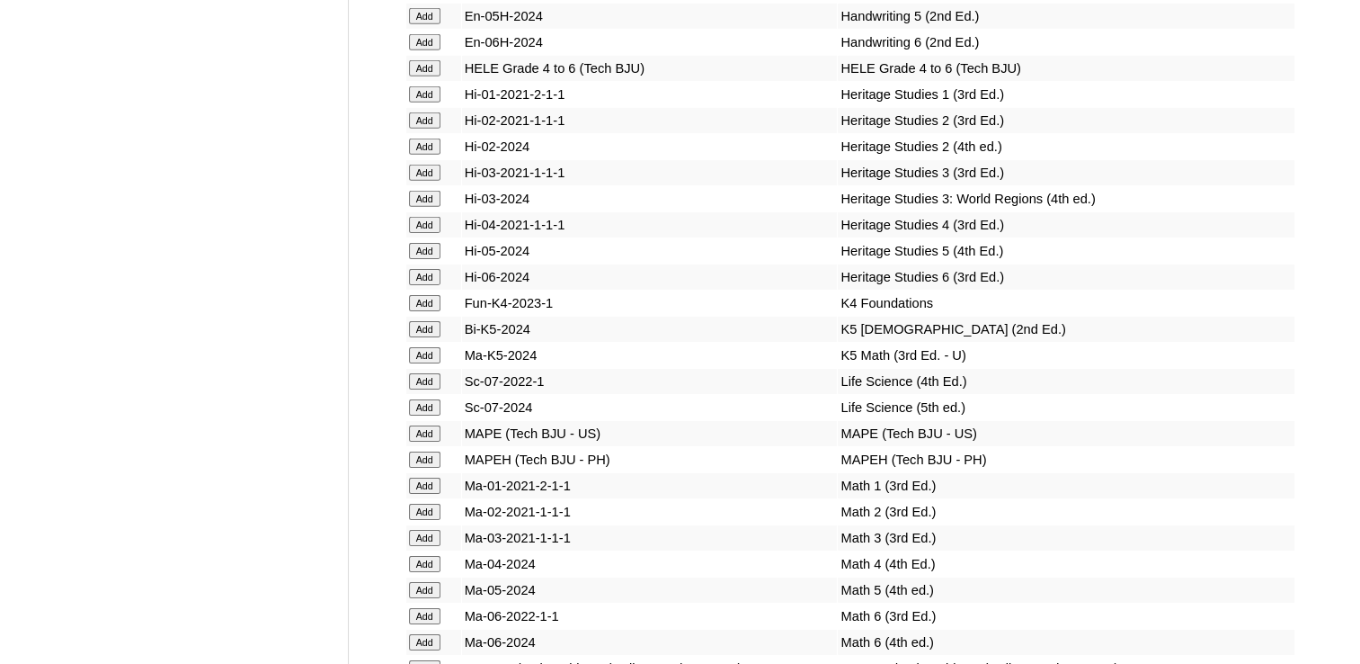
scroll to position [5754, 0]
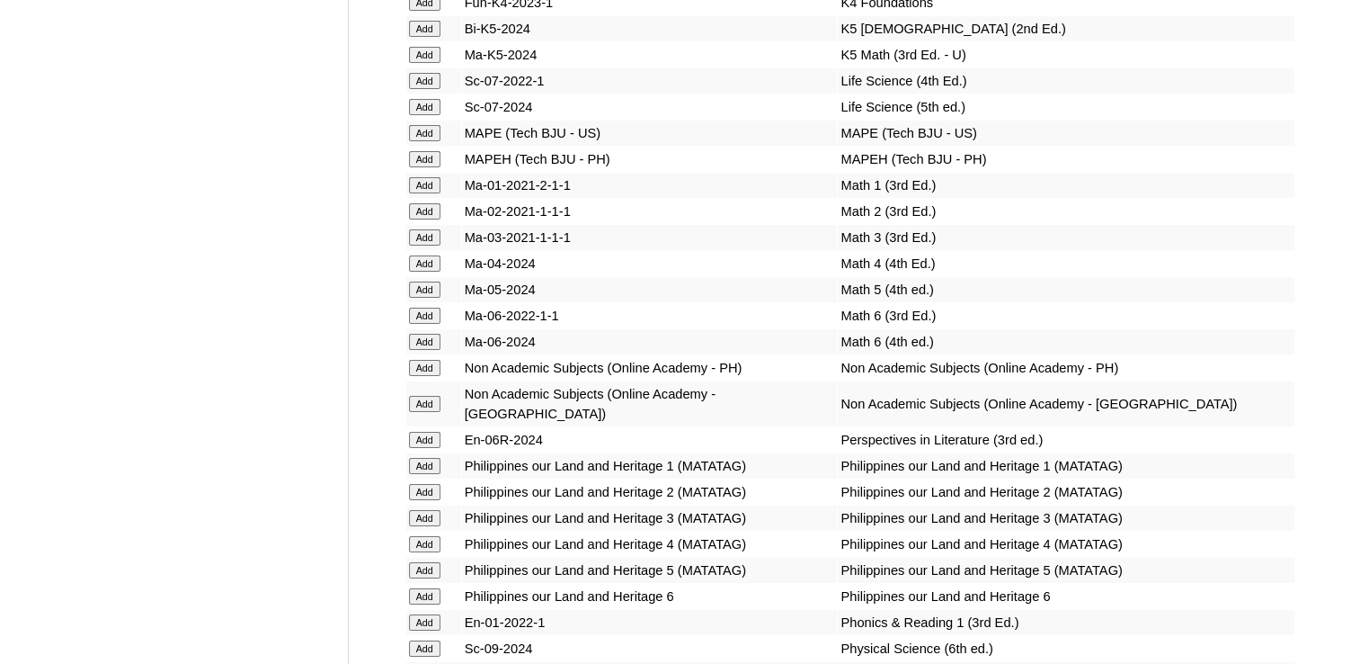
scroll to position [6025, 0]
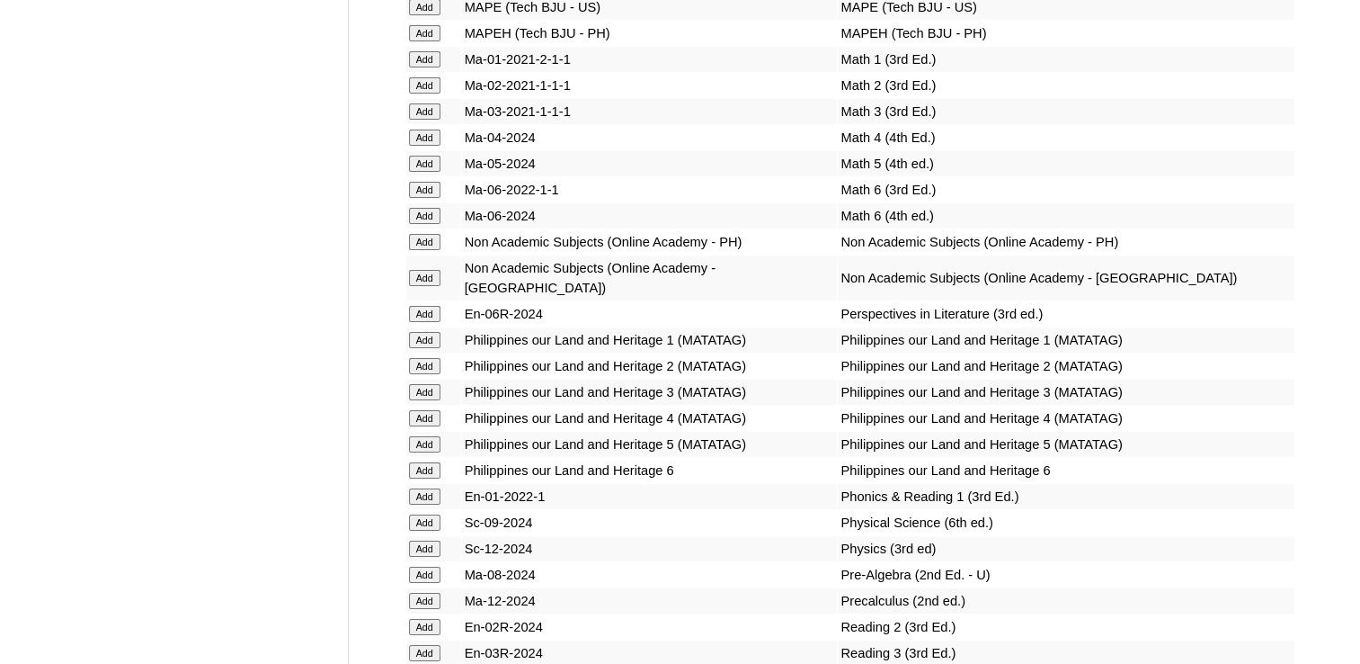
scroll to position [6204, 0]
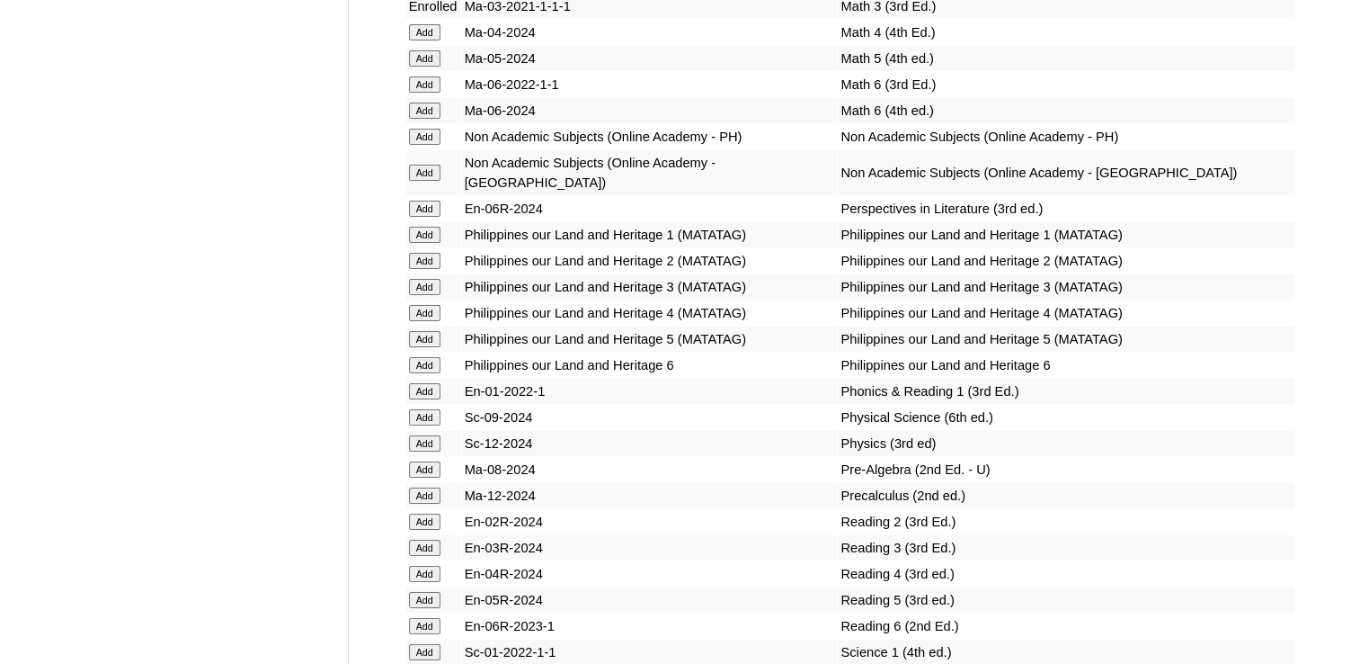
scroll to position [6294, 0]
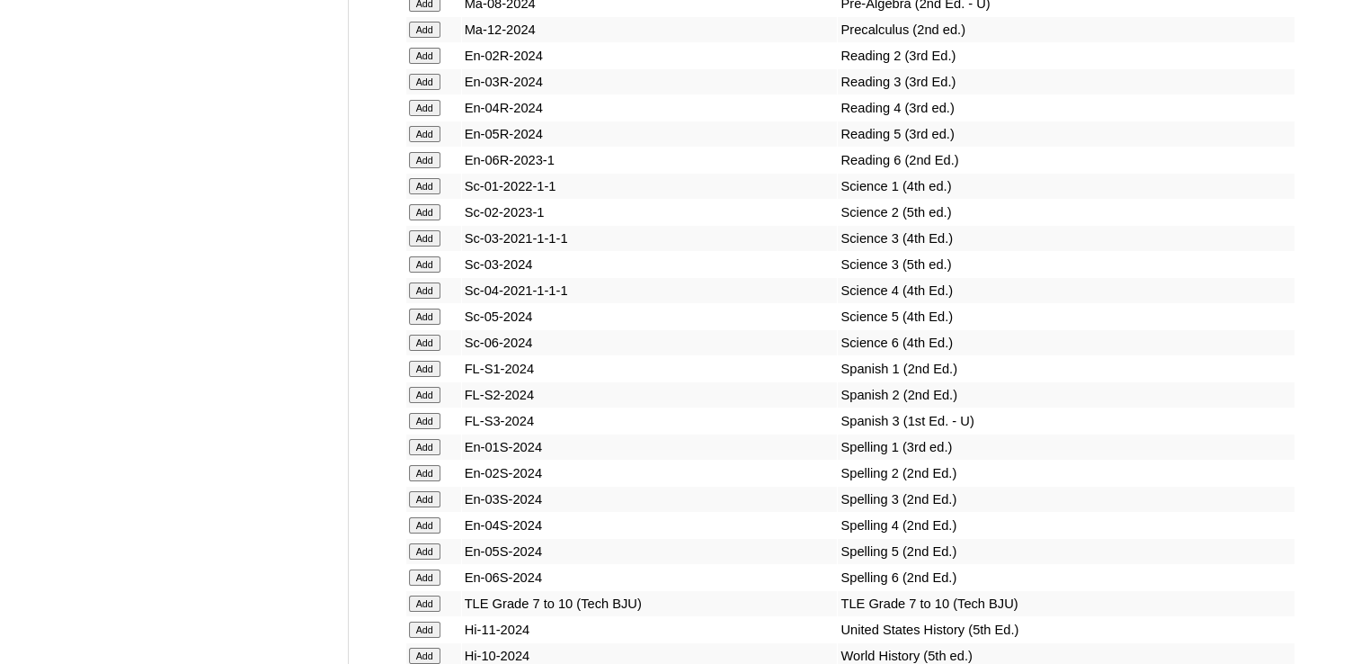
scroll to position [6744, 0]
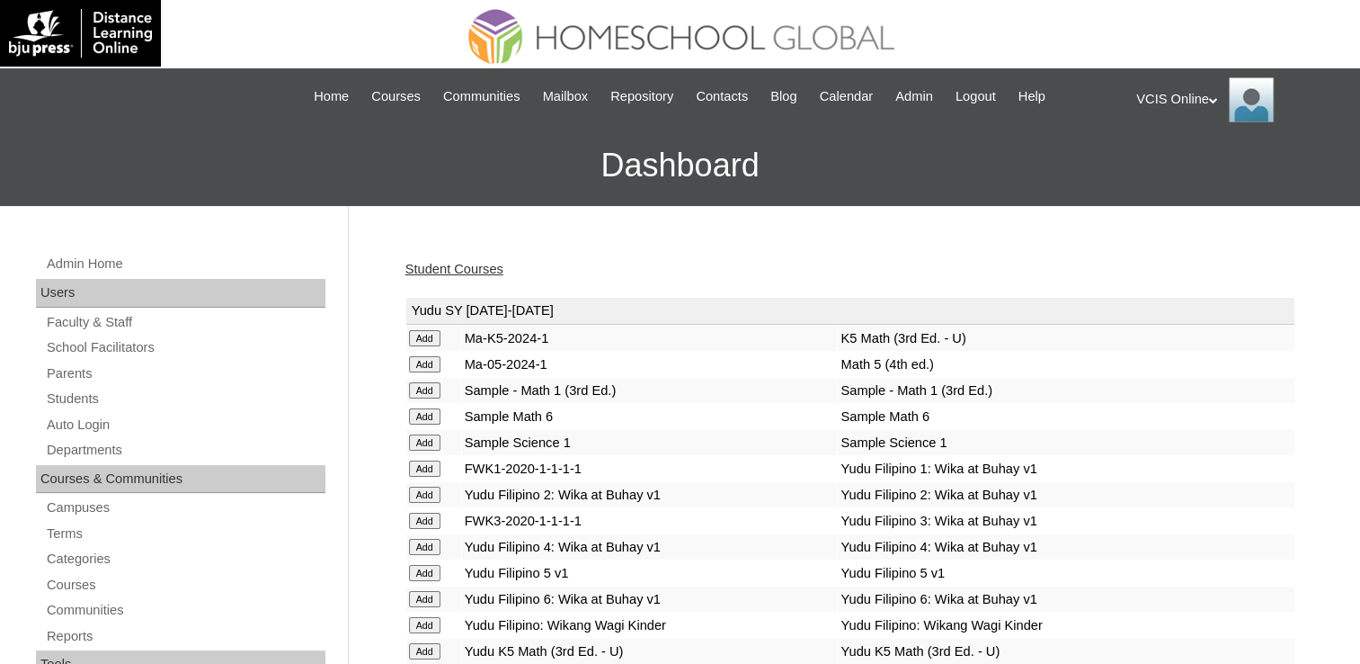
click at [444, 264] on link "Student Courses" at bounding box center [455, 269] width 98 height 14
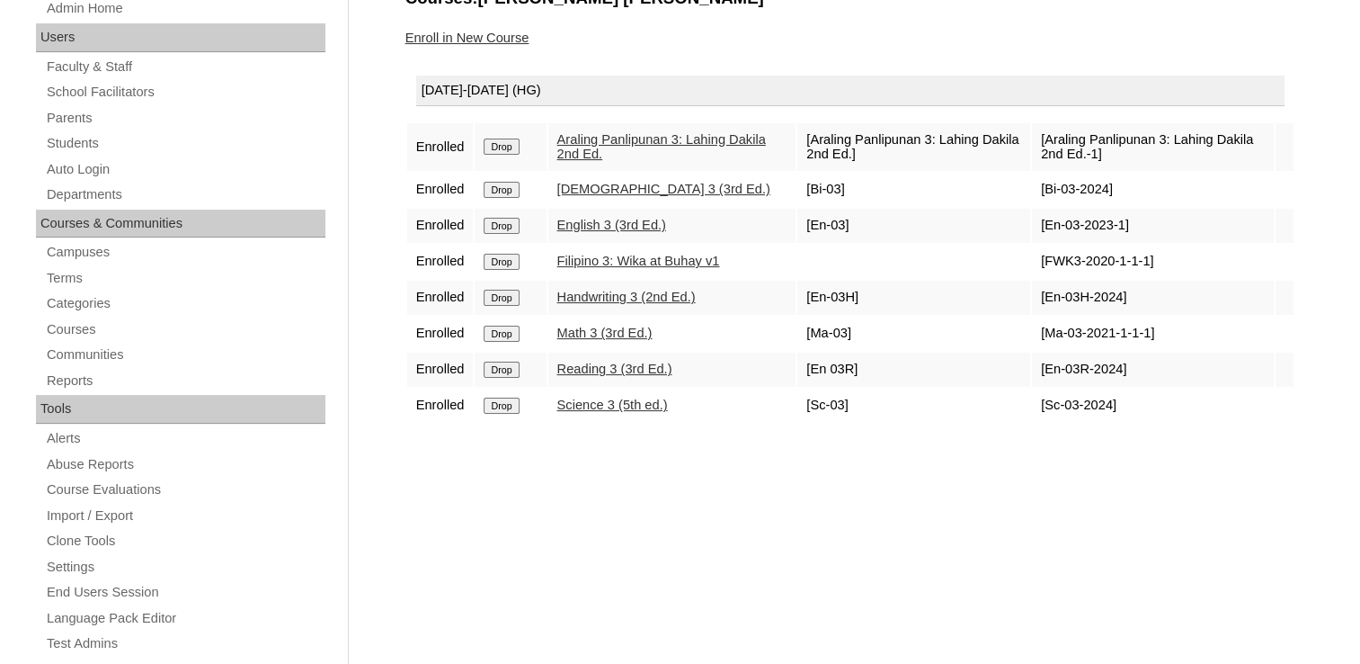
scroll to position [270, 0]
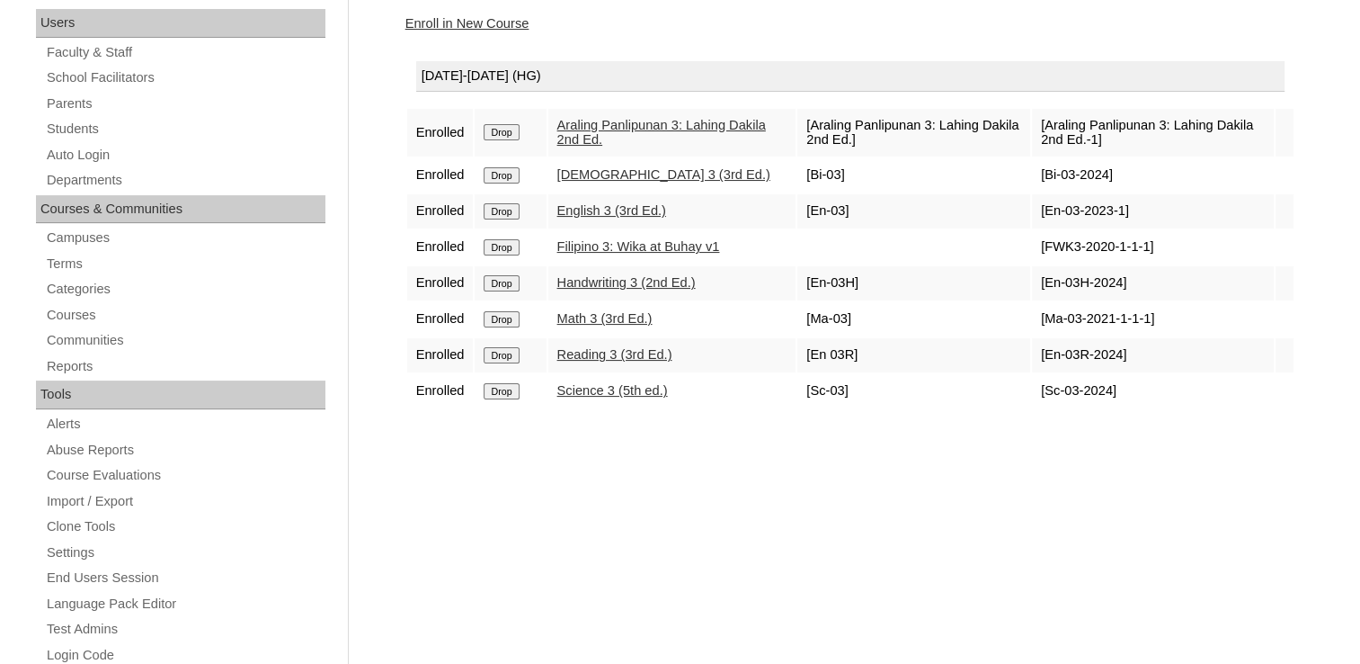
click at [494, 20] on link "Enroll in New Course" at bounding box center [468, 23] width 124 height 14
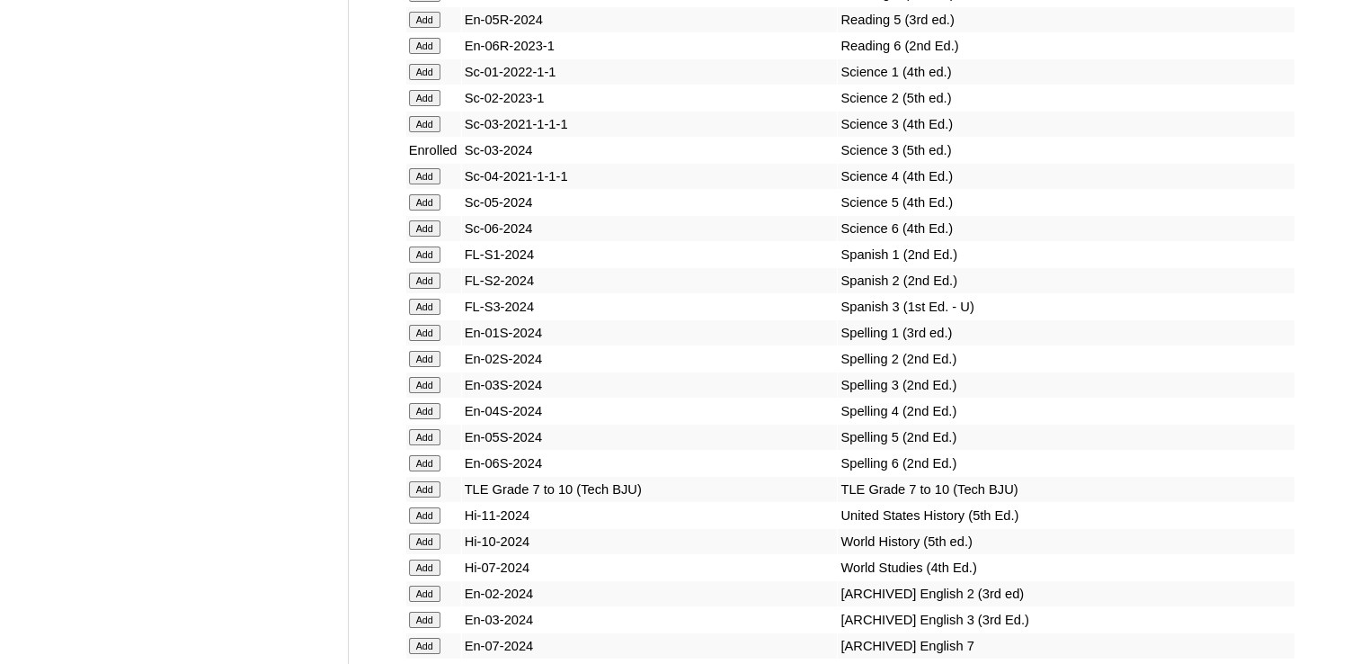
scroll to position [6924, 0]
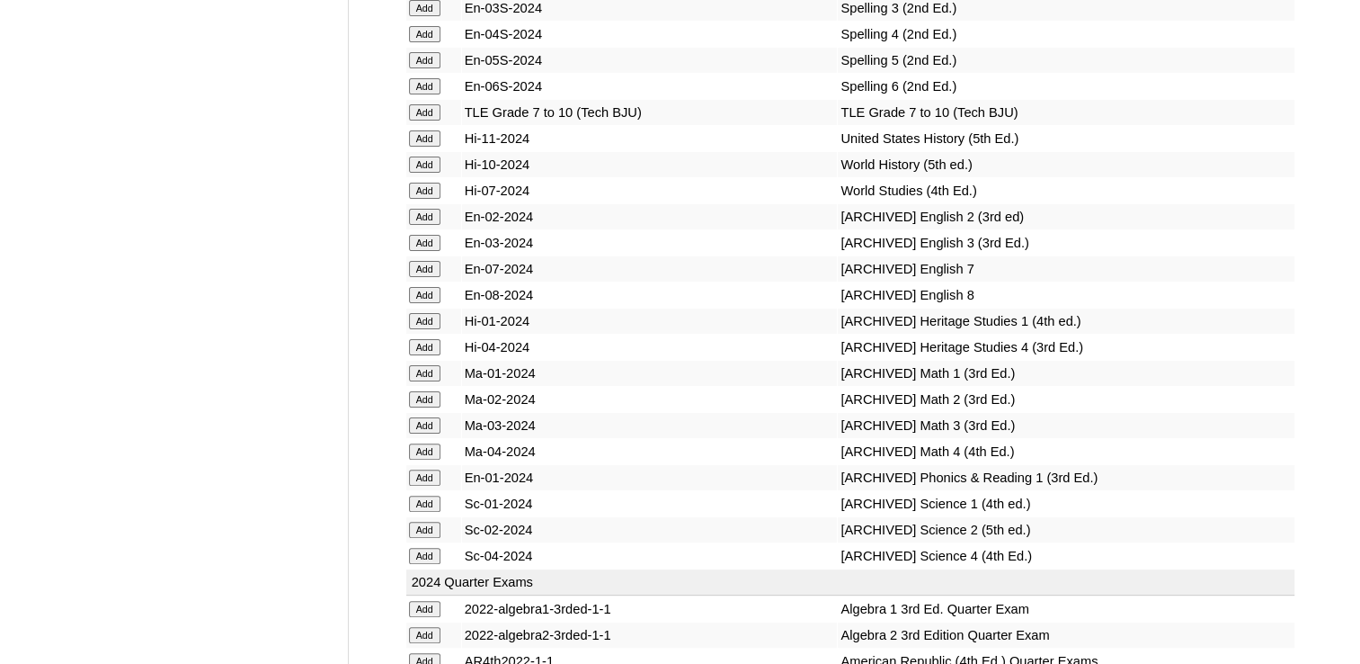
scroll to position [7463, 0]
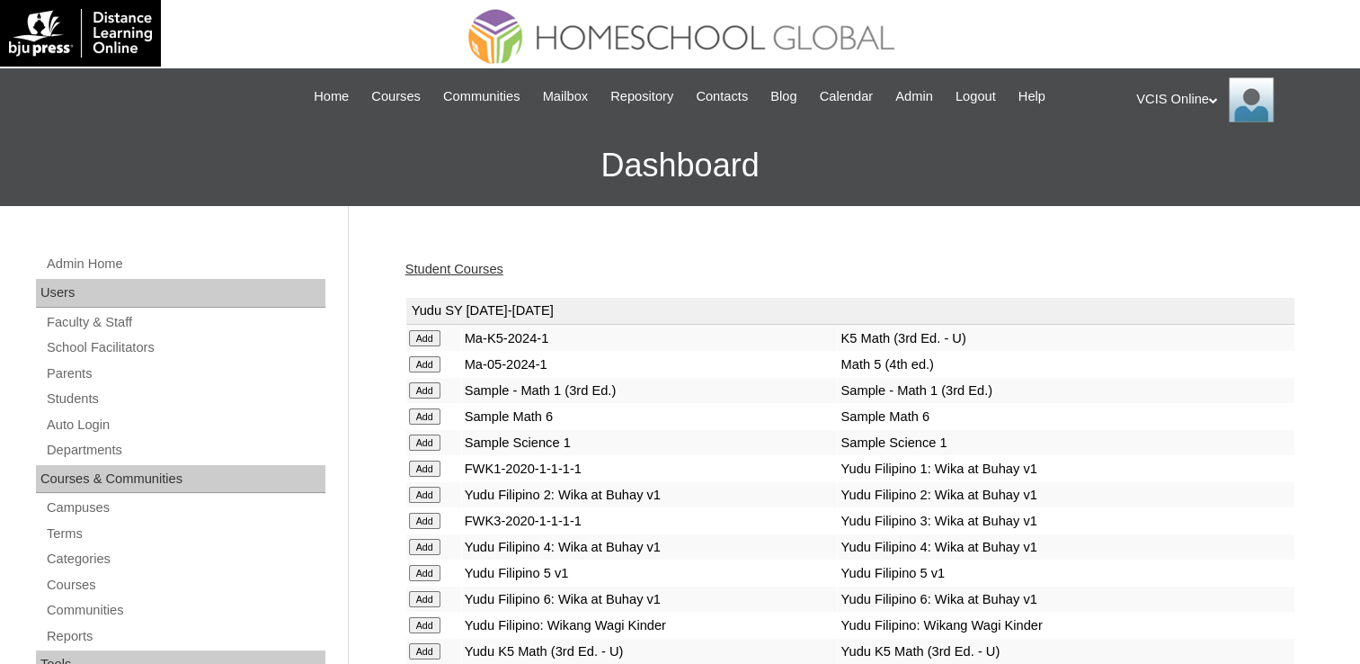
click at [460, 270] on link "Student Courses" at bounding box center [455, 269] width 98 height 14
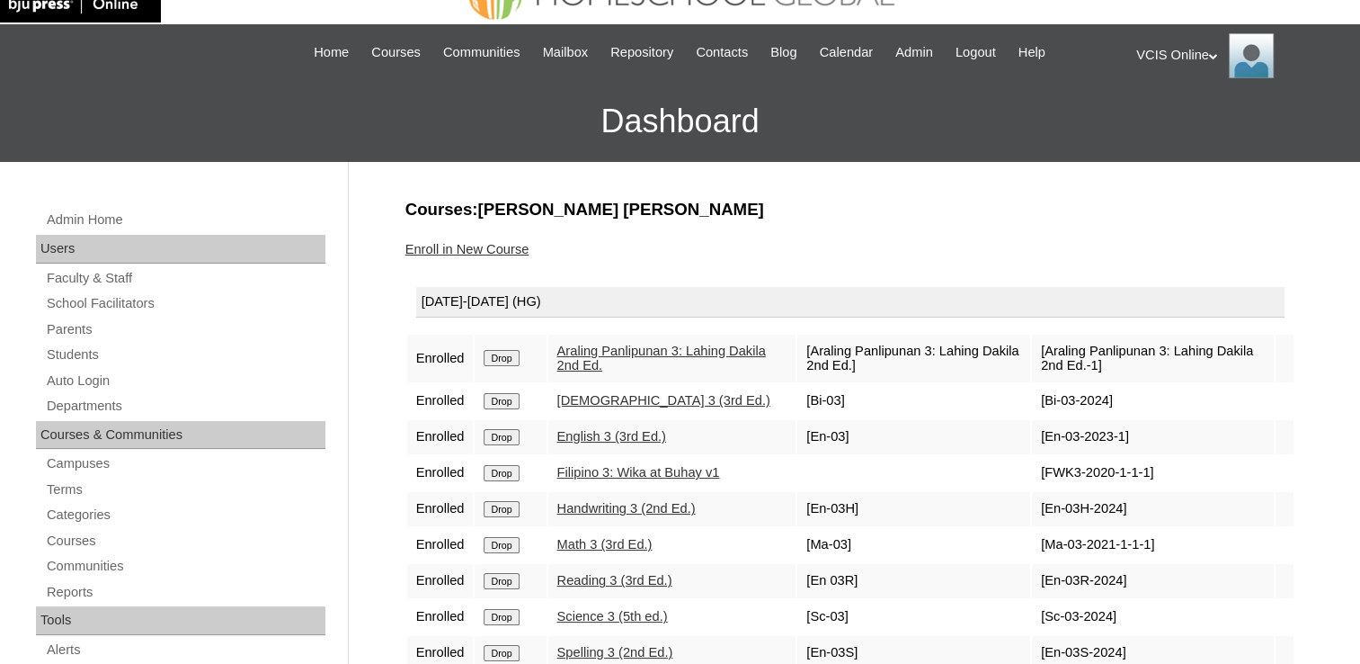
scroll to position [180, 0]
